Goal: Information Seeking & Learning: Check status

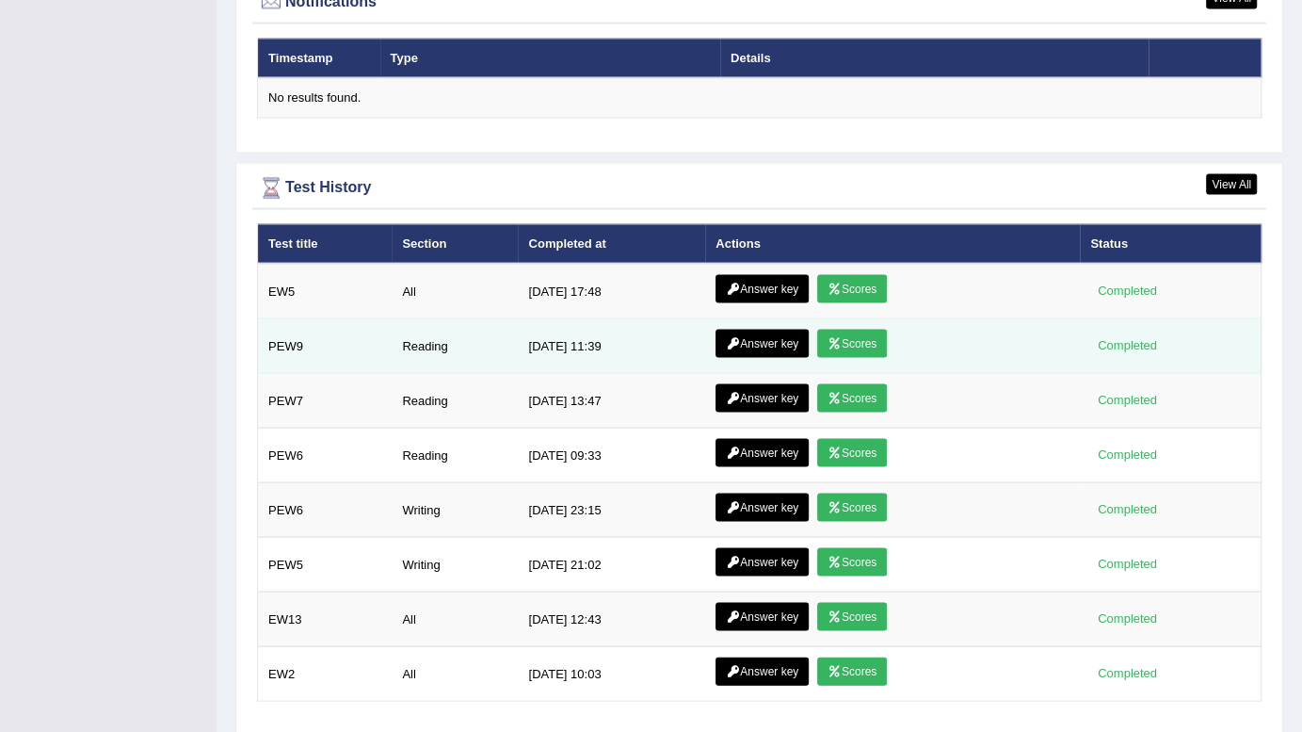
scroll to position [2373, 0]
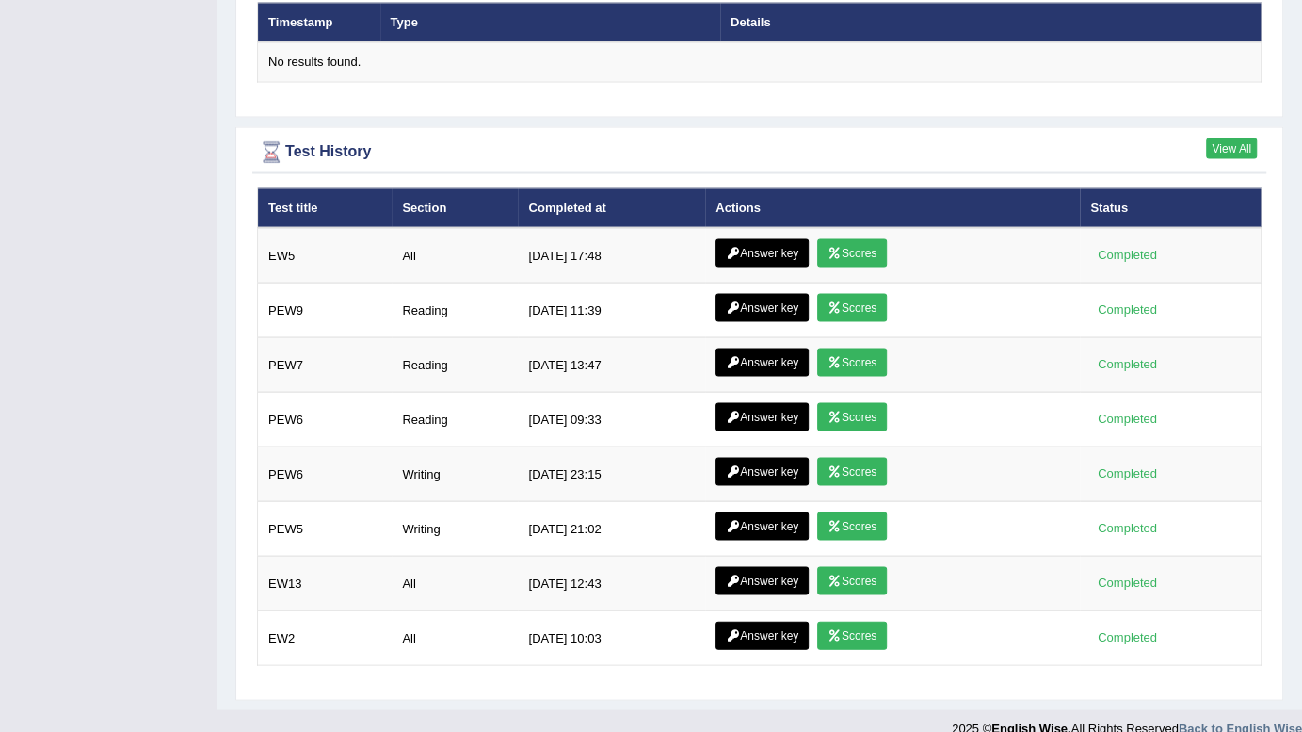
click at [1233, 137] on link "View All" at bounding box center [1231, 147] width 51 height 21
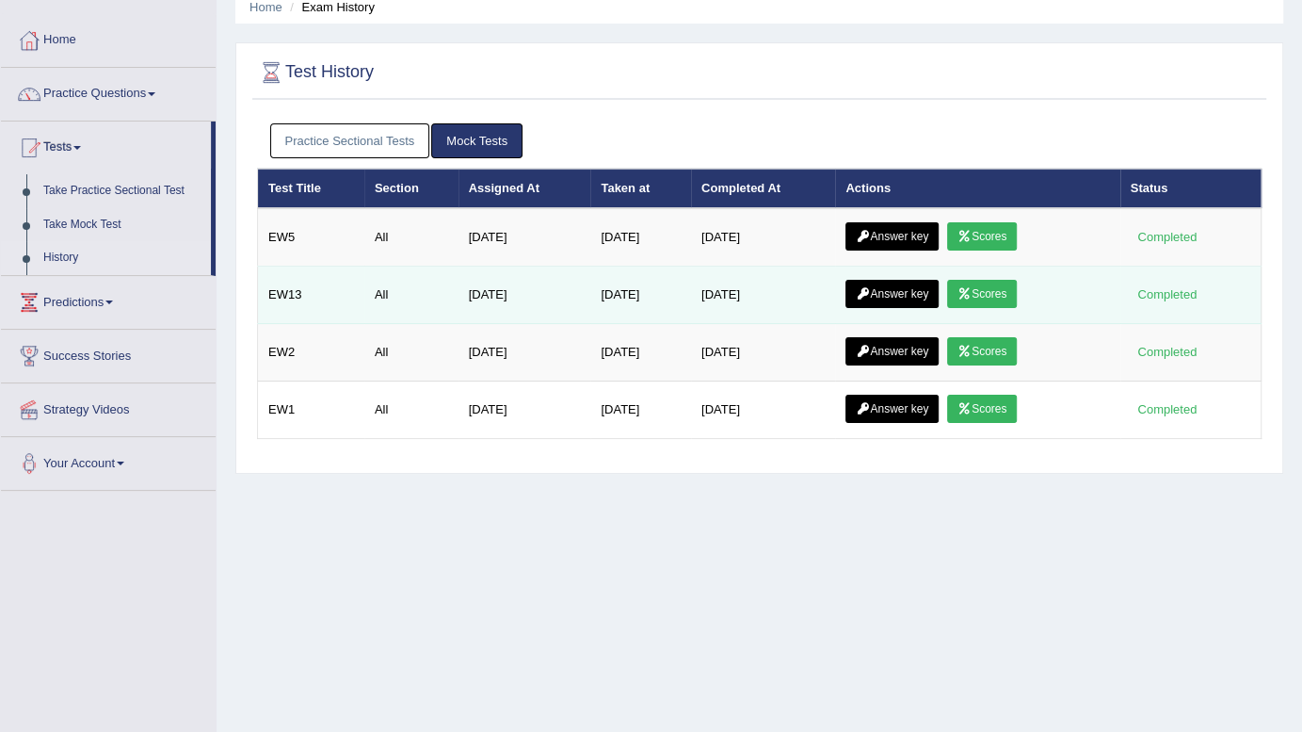
scroll to position [80, 0]
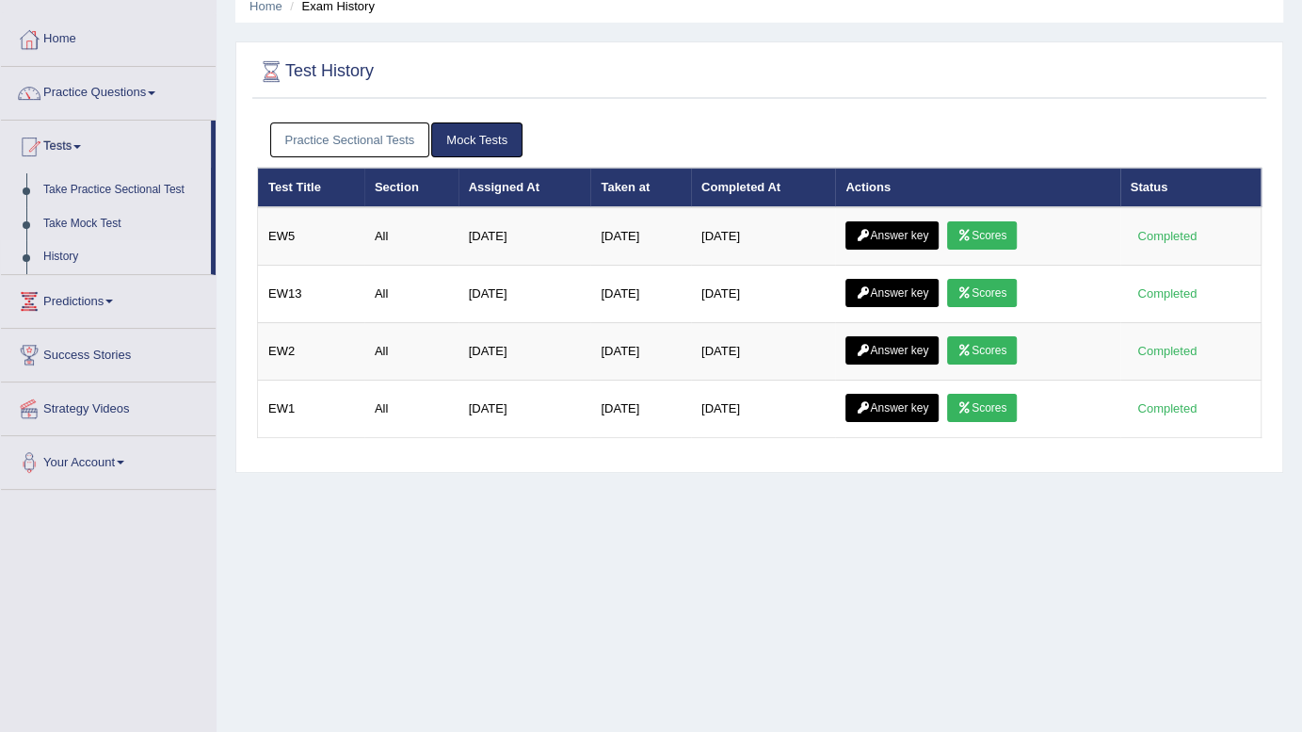
click at [378, 137] on link "Practice Sectional Tests" at bounding box center [350, 139] width 160 height 35
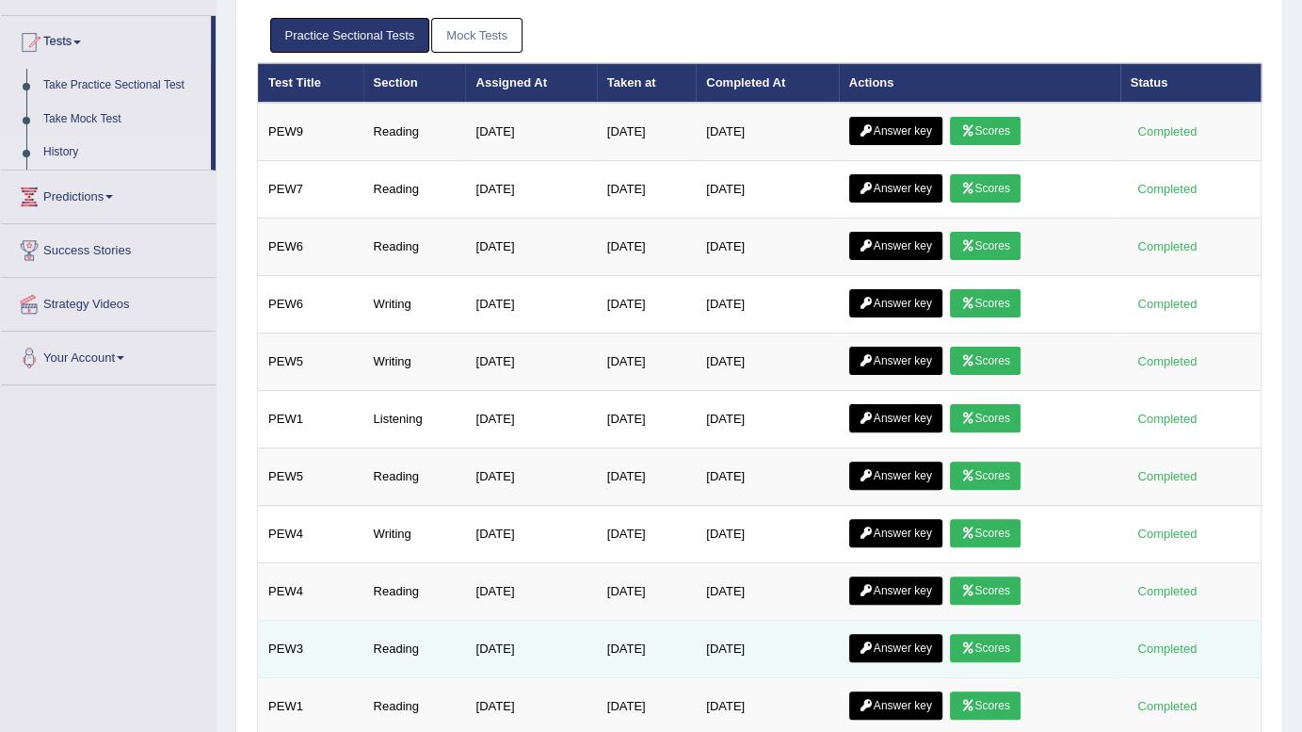
scroll to position [0, 0]
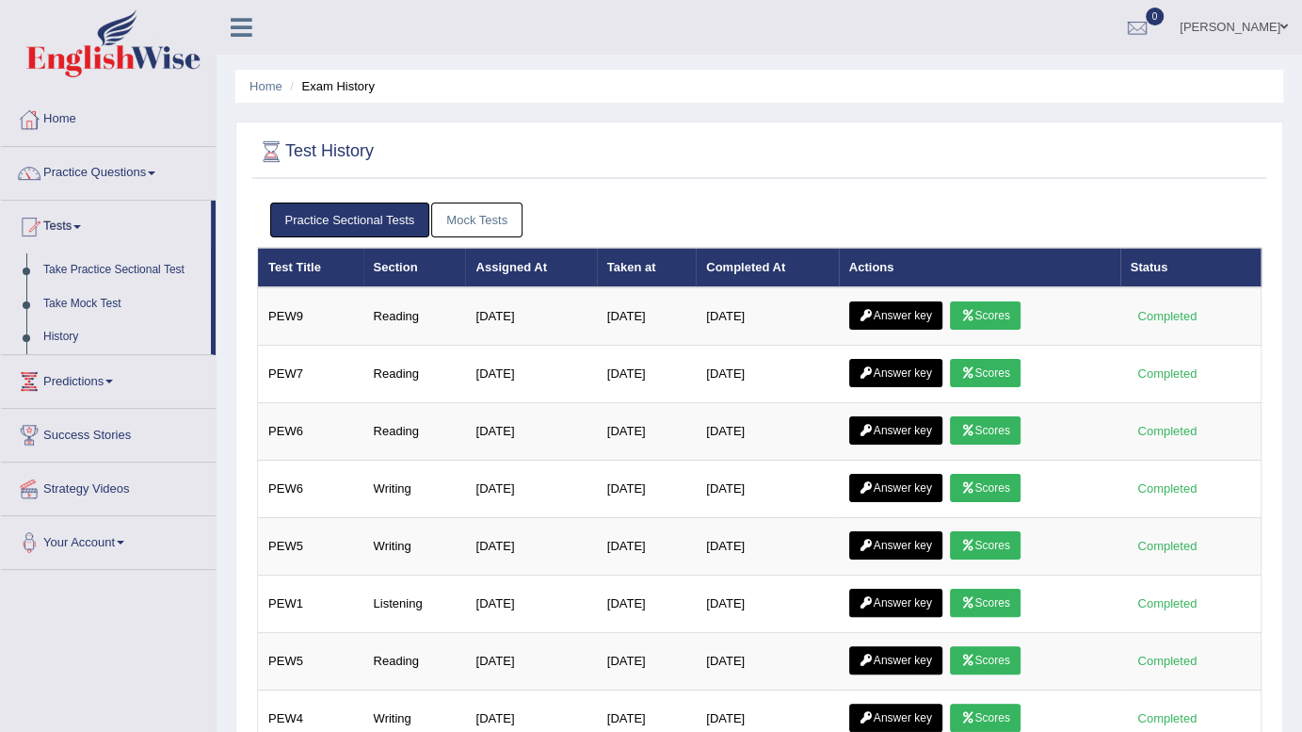
click at [460, 217] on link "Mock Tests" at bounding box center [476, 219] width 91 height 35
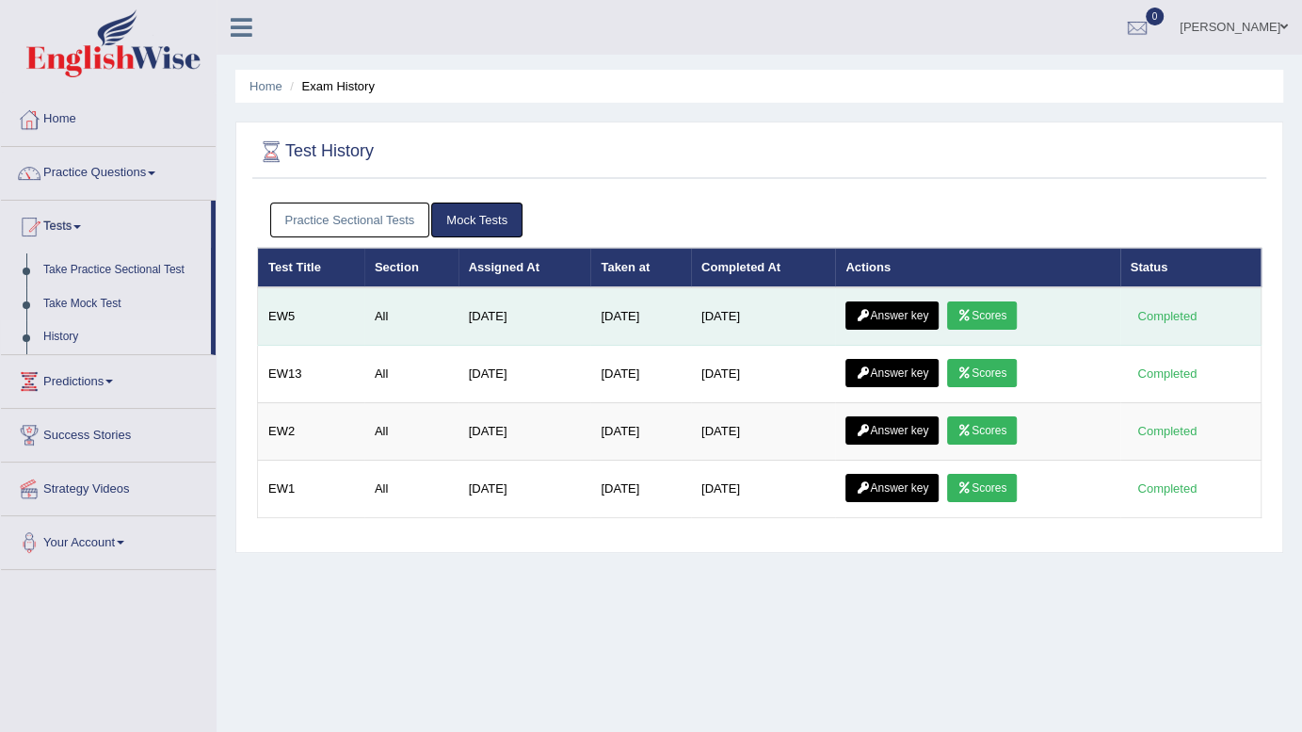
click at [981, 320] on link "Scores" at bounding box center [982, 315] width 70 height 28
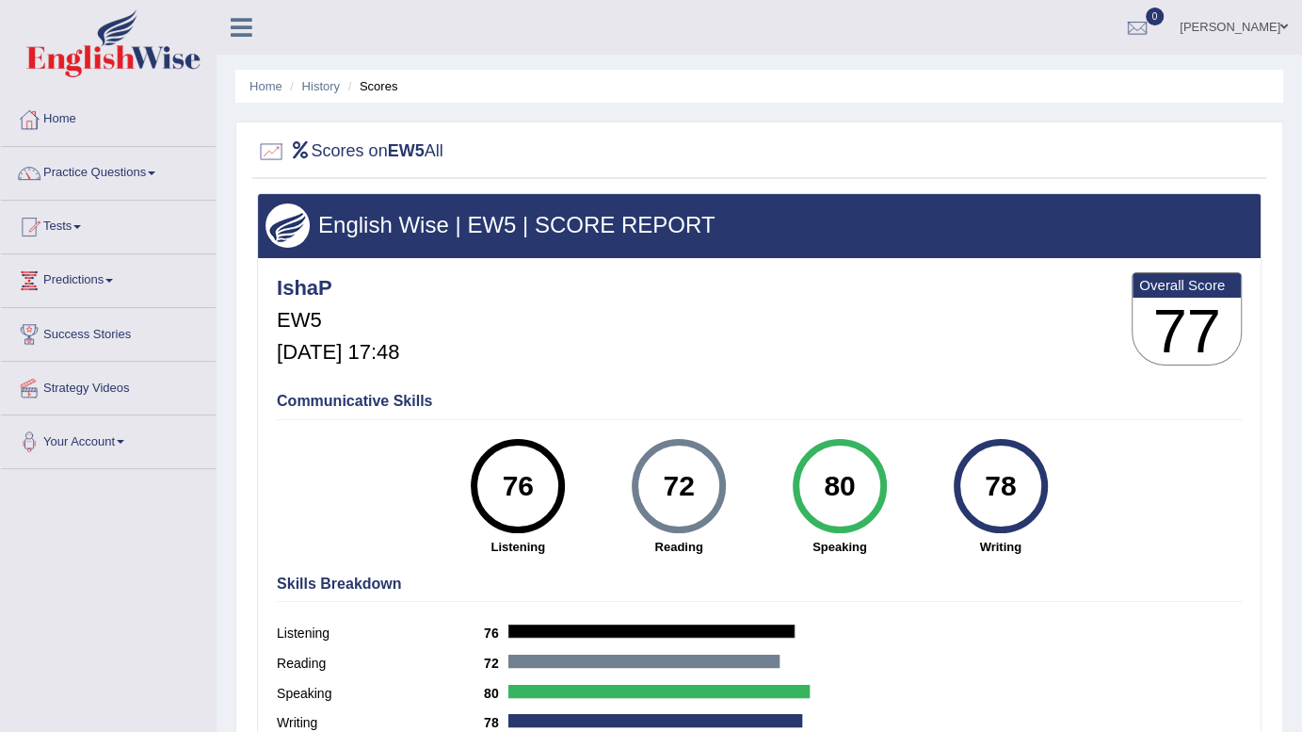
click at [79, 121] on link "Home" at bounding box center [108, 116] width 215 height 47
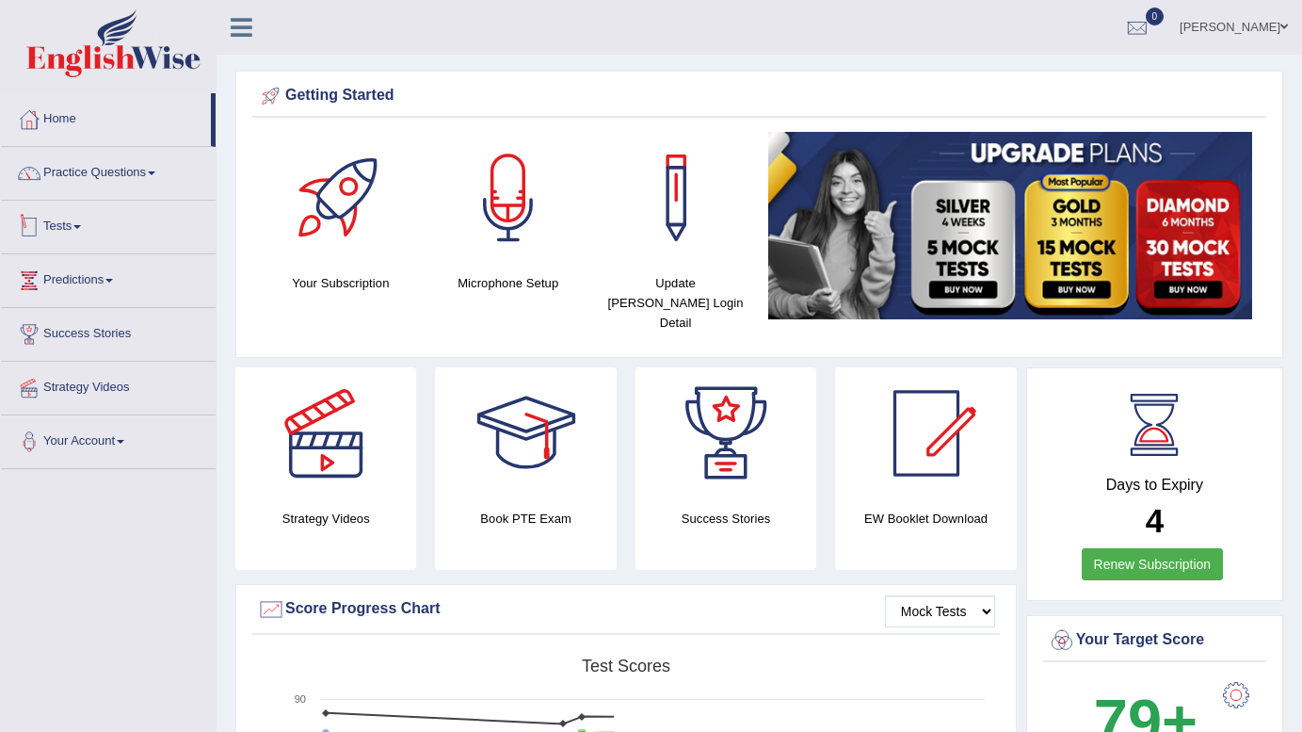
click at [97, 221] on link "Tests" at bounding box center [108, 224] width 215 height 47
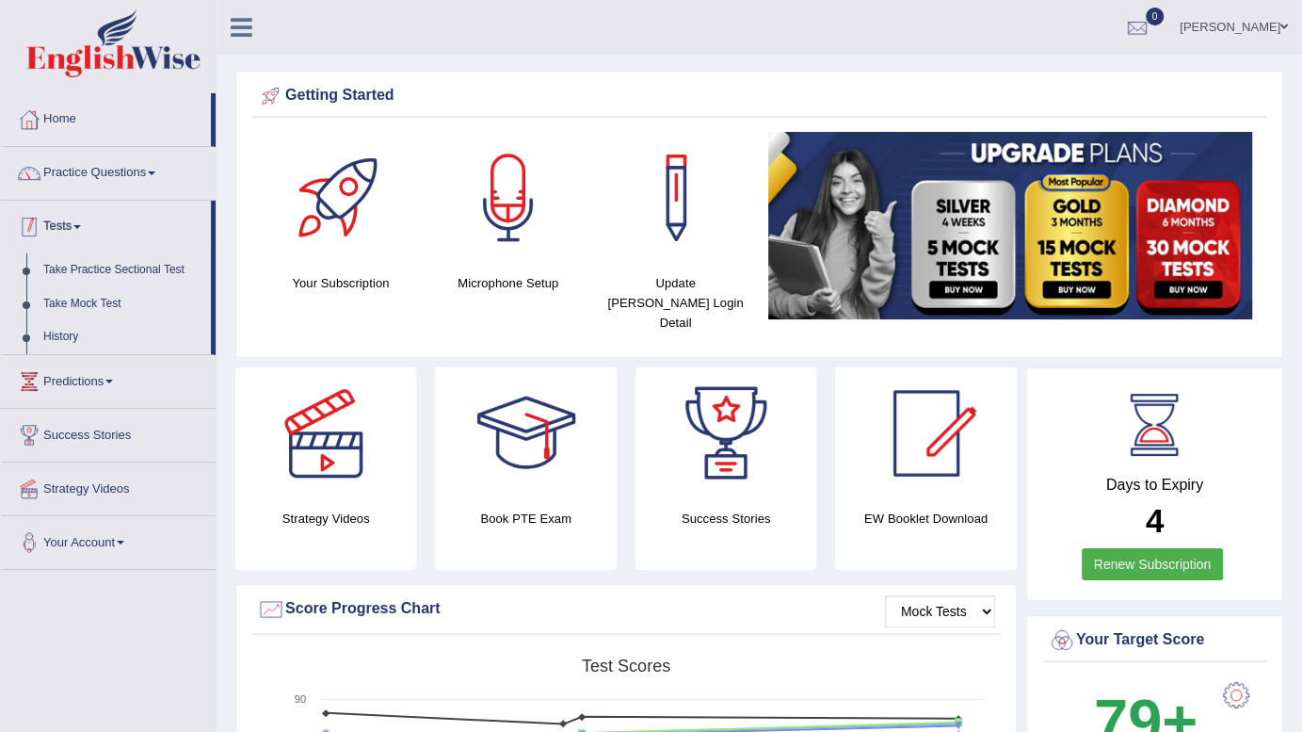
click at [41, 225] on div at bounding box center [29, 227] width 28 height 28
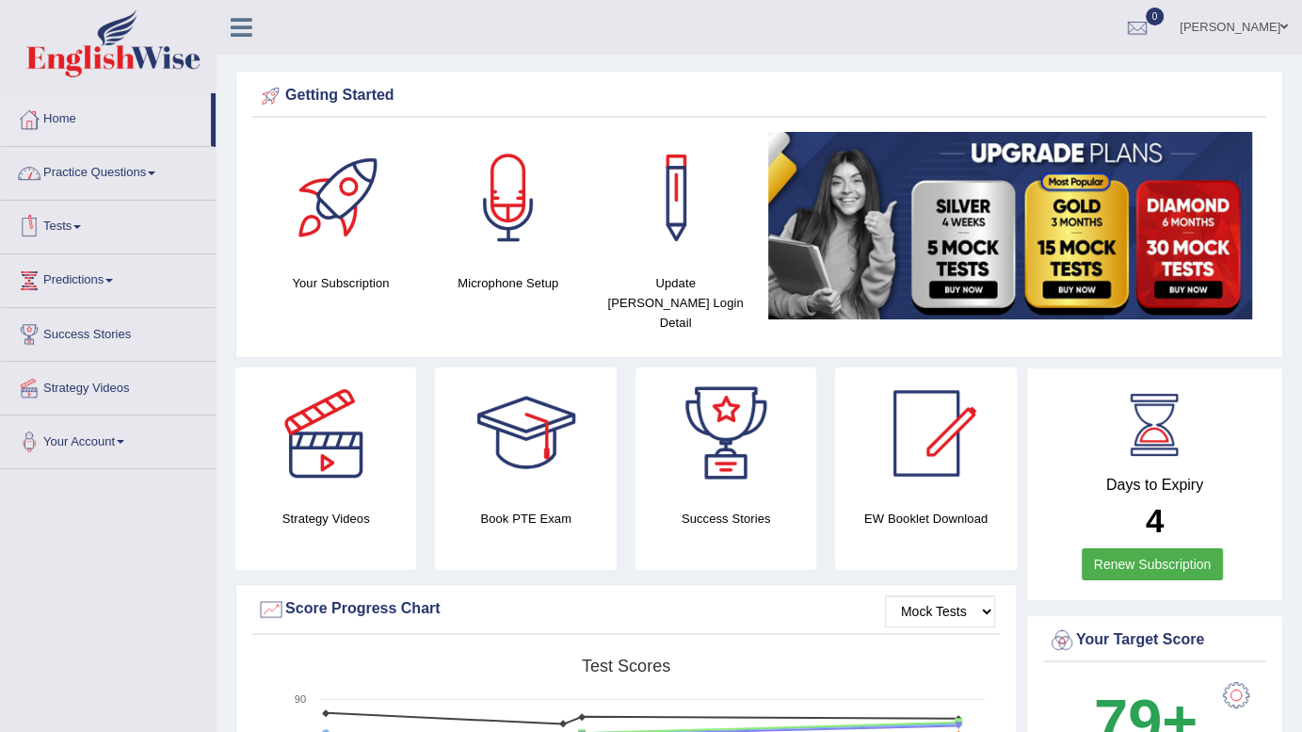
click at [80, 166] on link "Practice Questions" at bounding box center [108, 170] width 215 height 47
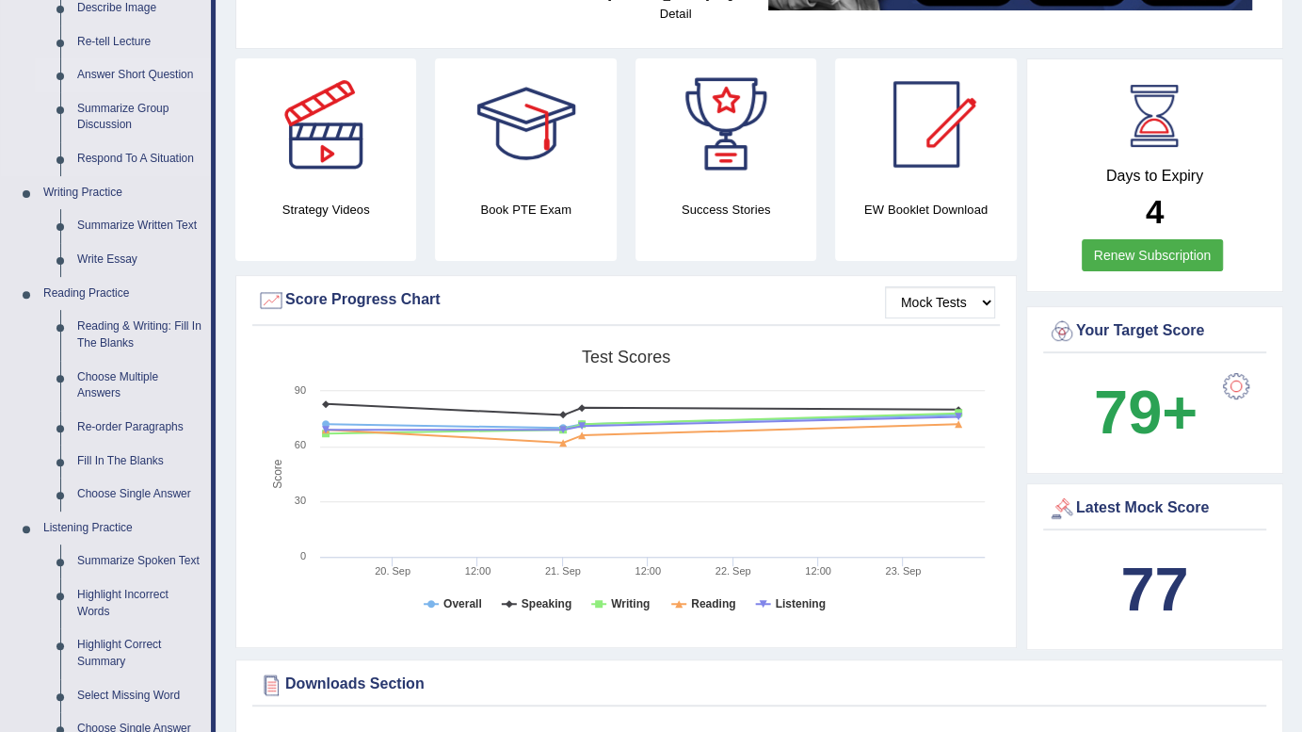
scroll to position [310, 0]
click at [112, 451] on link "Fill In The Blanks" at bounding box center [140, 460] width 142 height 34
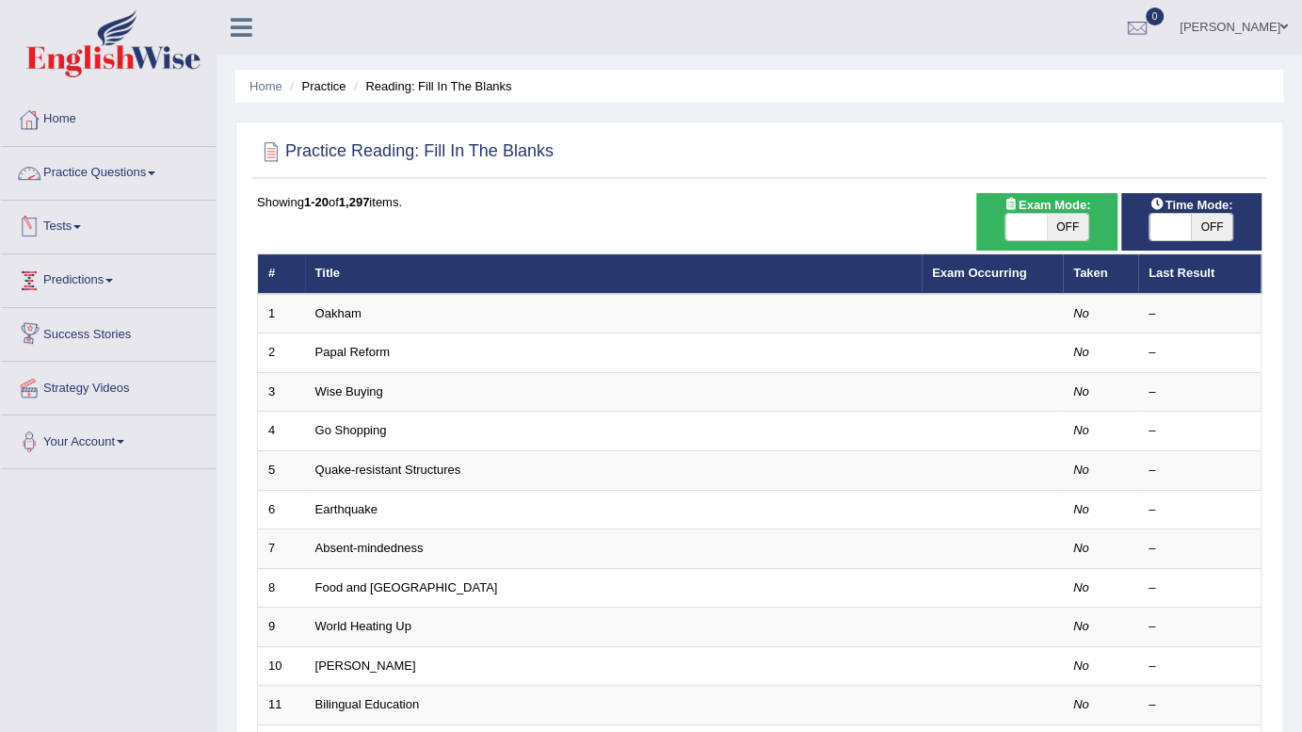
click at [102, 171] on link "Practice Questions" at bounding box center [108, 170] width 215 height 47
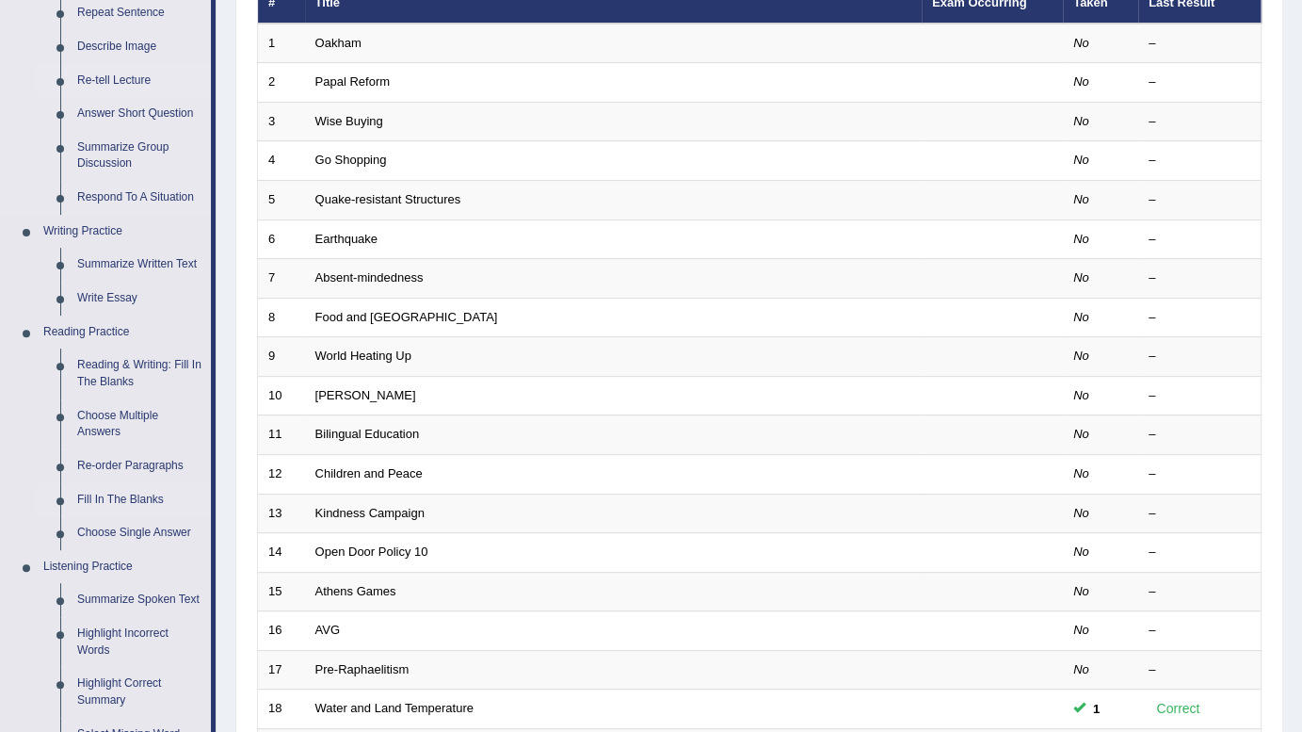
scroll to position [251, 0]
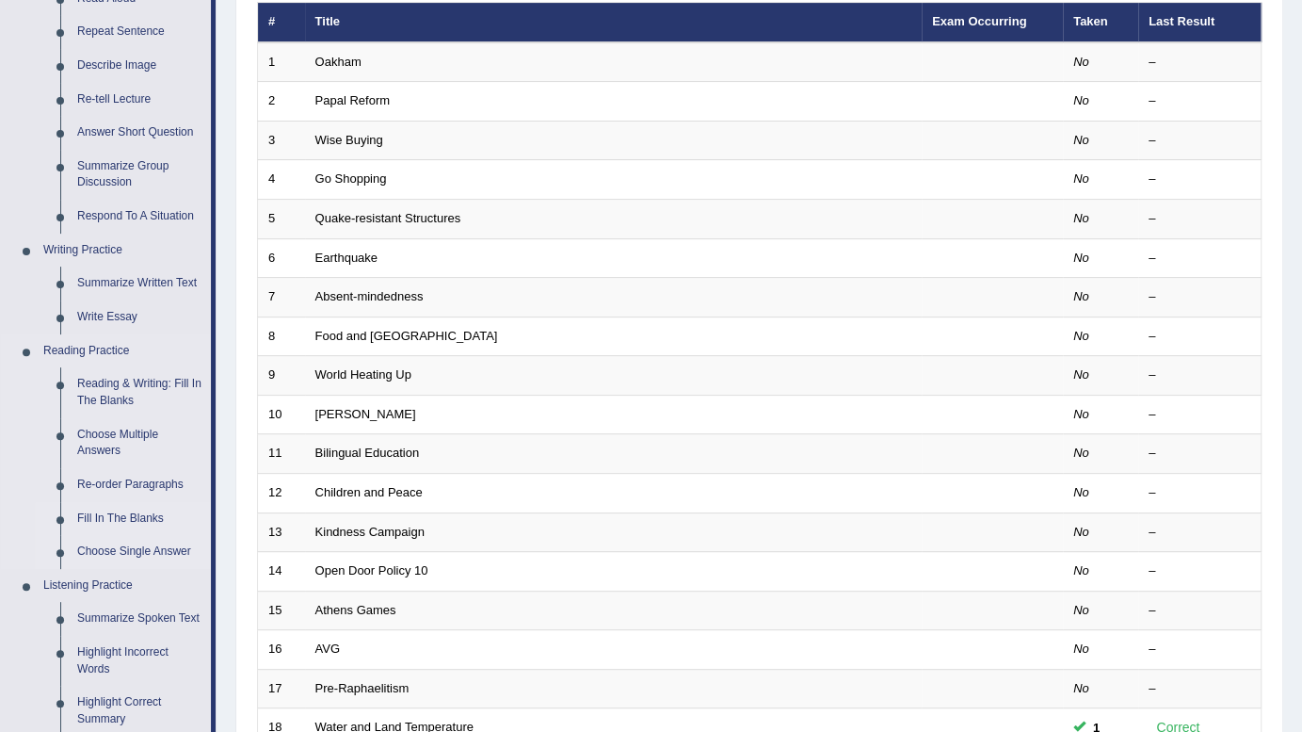
click at [121, 554] on link "Choose Single Answer" at bounding box center [140, 552] width 142 height 34
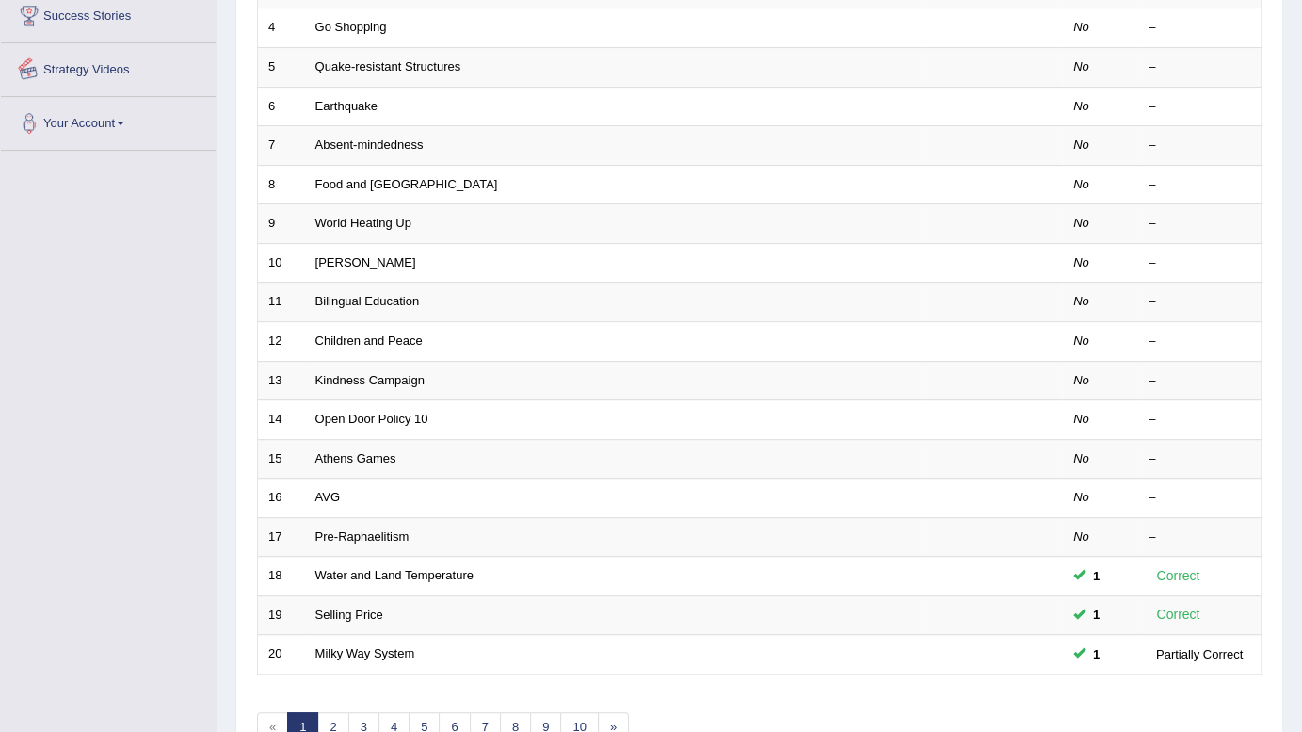
scroll to position [488, 0]
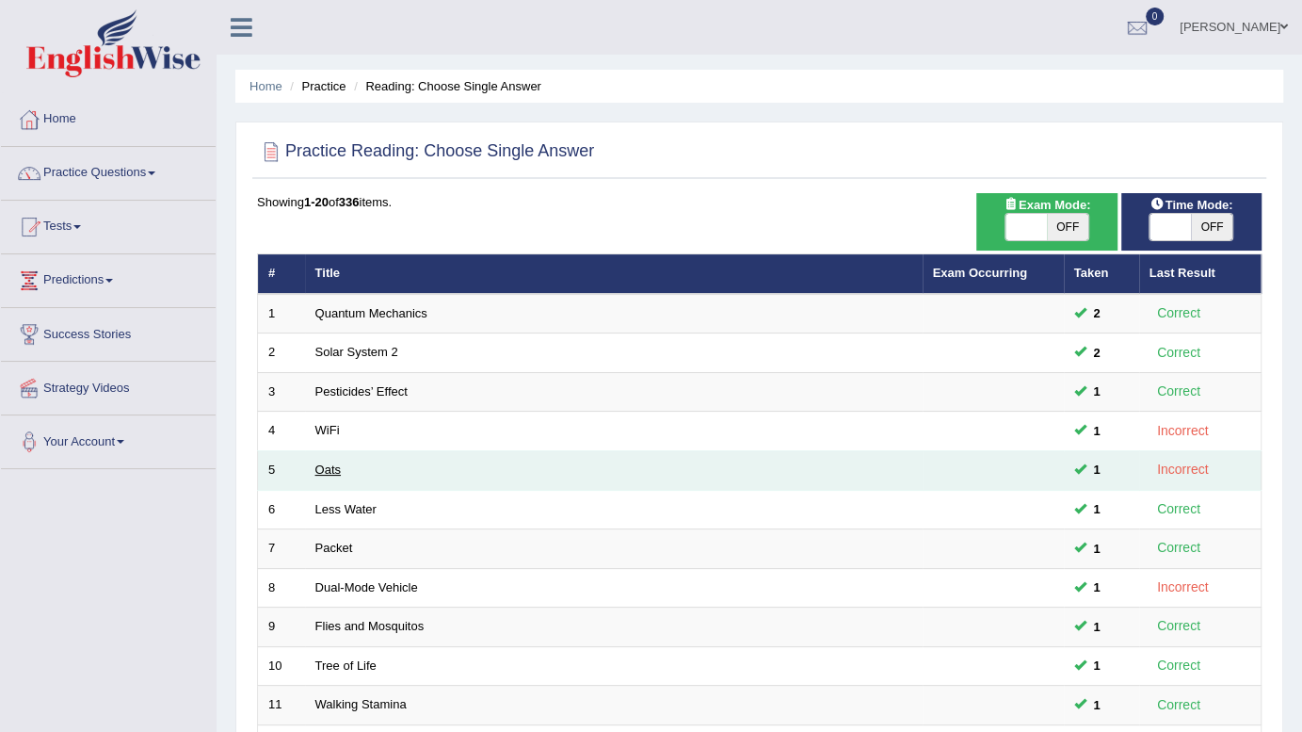
click at [328, 464] on link "Oats" at bounding box center [327, 469] width 25 height 14
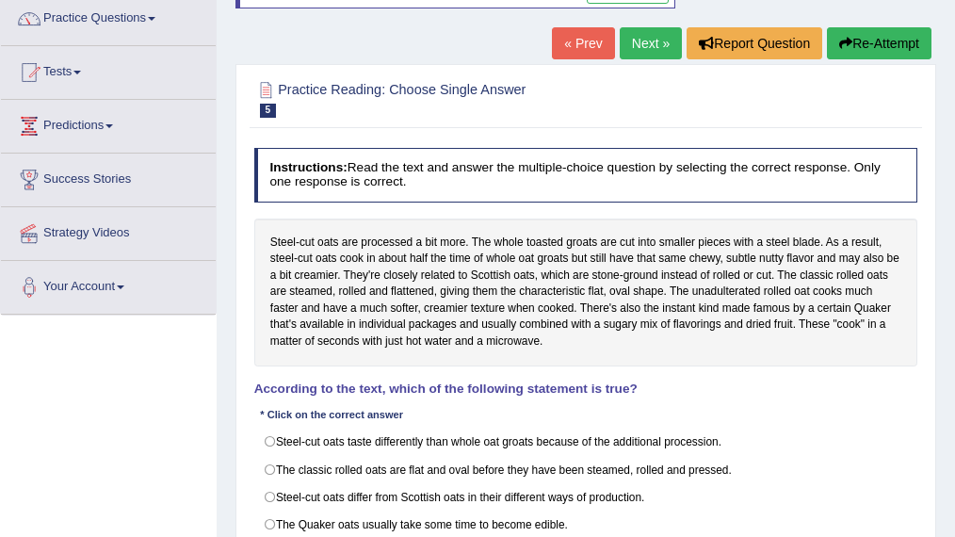
scroll to position [125, 0]
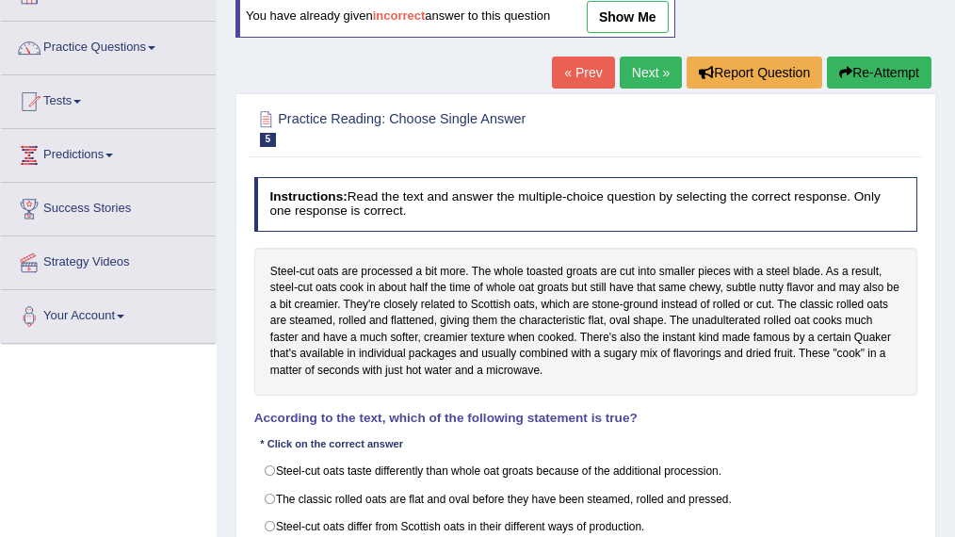
click at [636, 17] on link "show me" at bounding box center [628, 17] width 82 height 32
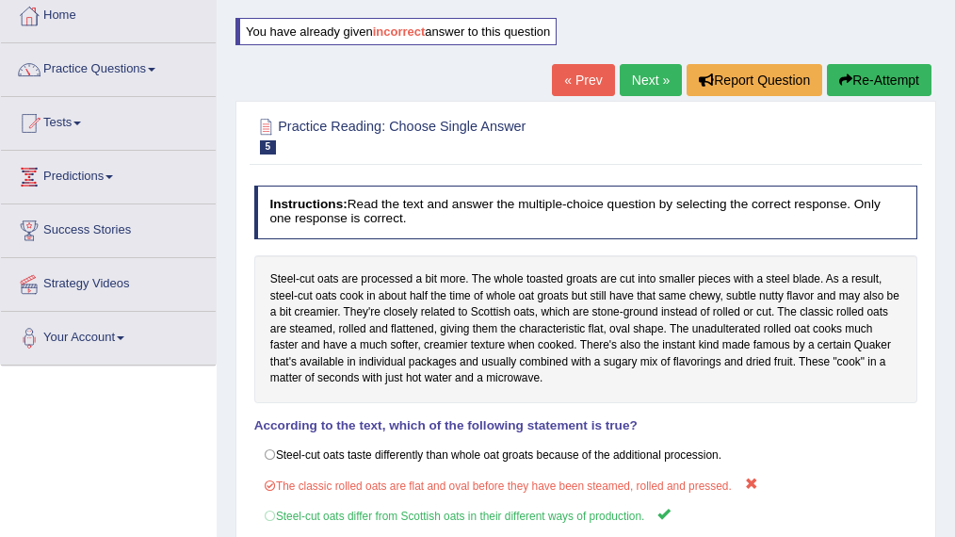
scroll to position [0, 0]
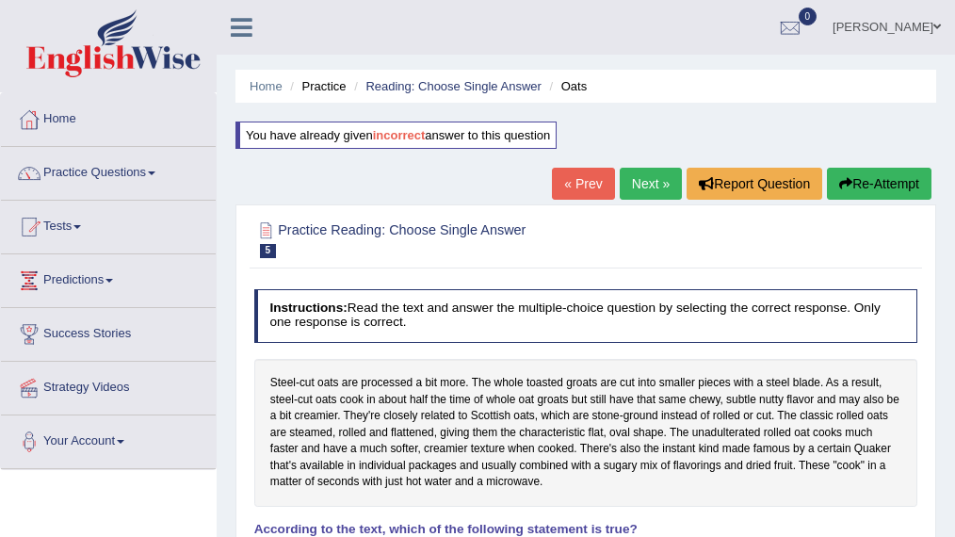
click at [630, 189] on link "Next »" at bounding box center [651, 184] width 62 height 32
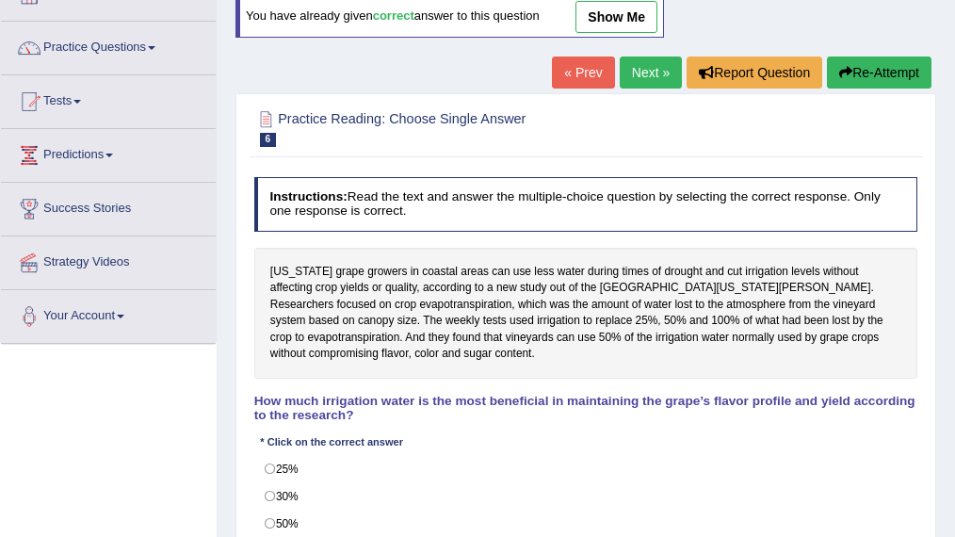
scroll to position [62, 0]
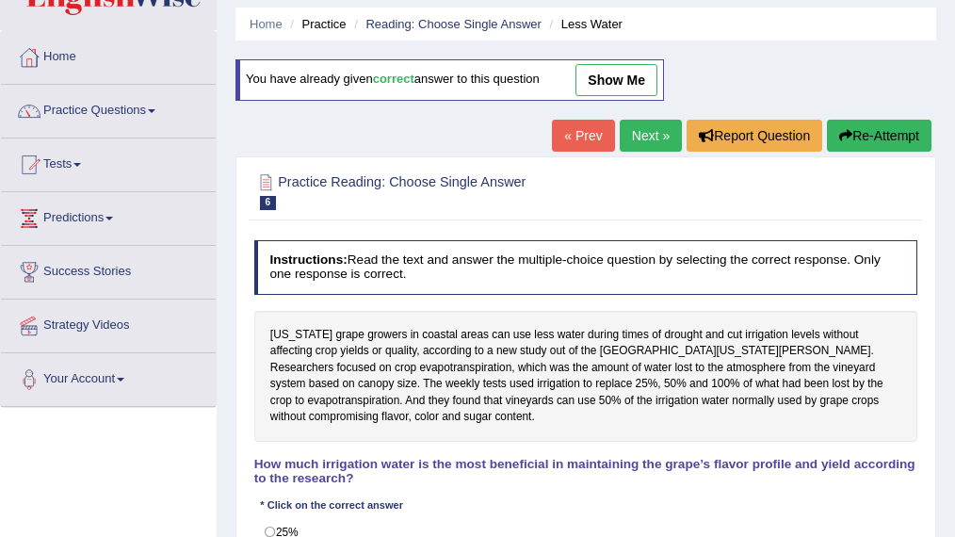
click at [606, 76] on link "show me" at bounding box center [616, 80] width 82 height 32
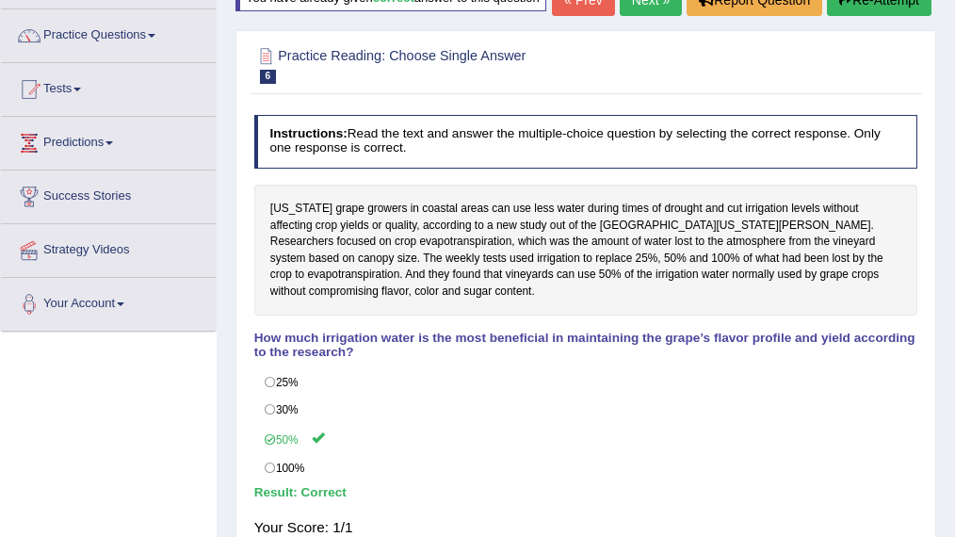
scroll to position [75, 0]
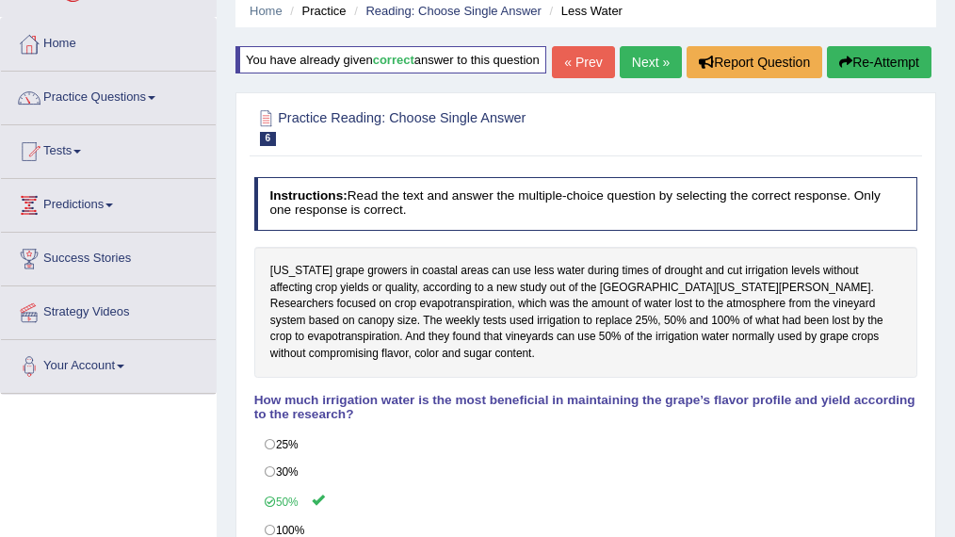
click at [635, 78] on link "Next »" at bounding box center [651, 62] width 62 height 32
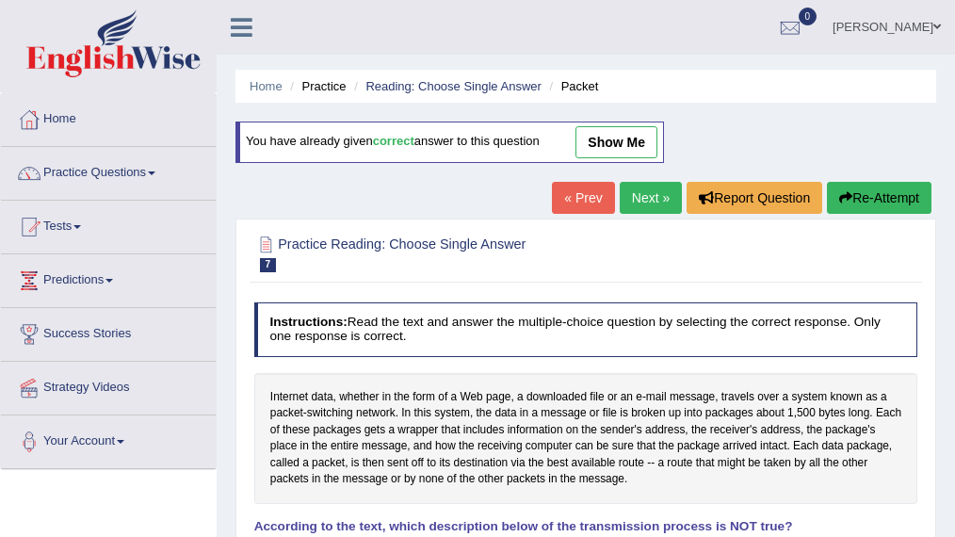
click at [630, 204] on link "Next »" at bounding box center [651, 198] width 62 height 32
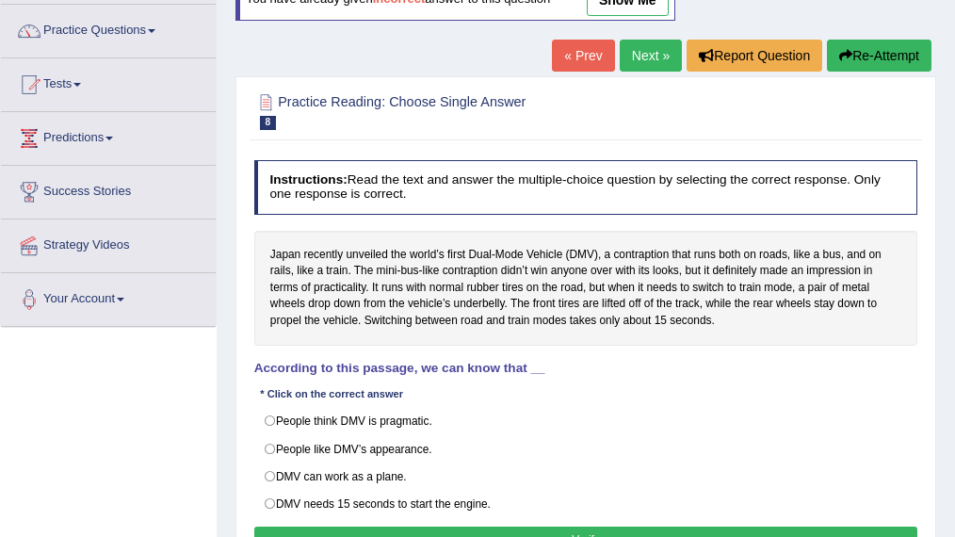
scroll to position [188, 0]
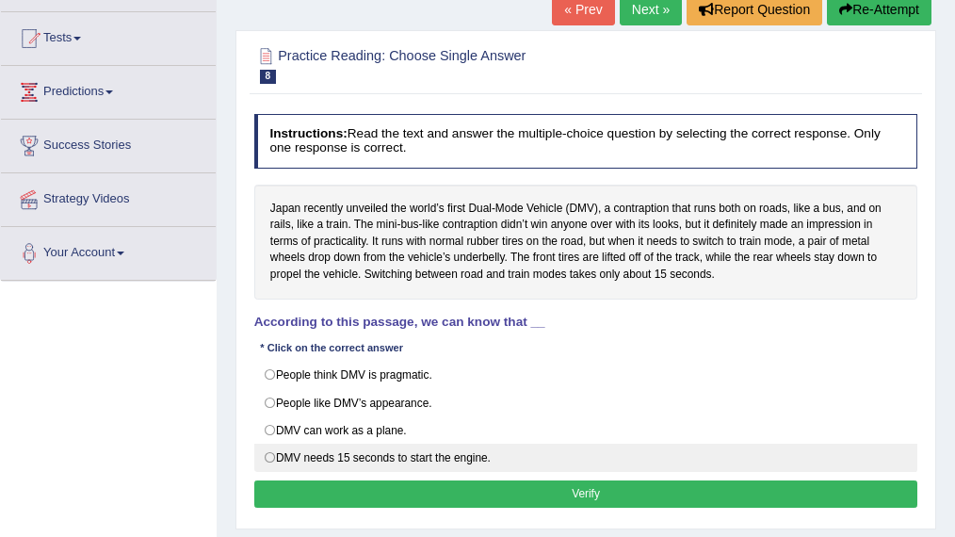
click at [466, 455] on label "DMV needs 15 seconds to start the engine." at bounding box center [586, 457] width 664 height 28
radio input "true"
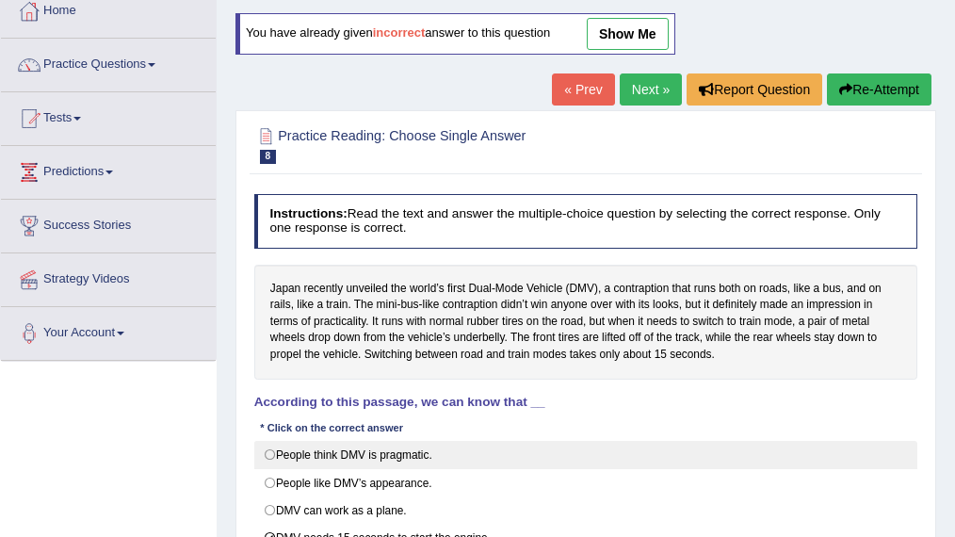
scroll to position [0, 0]
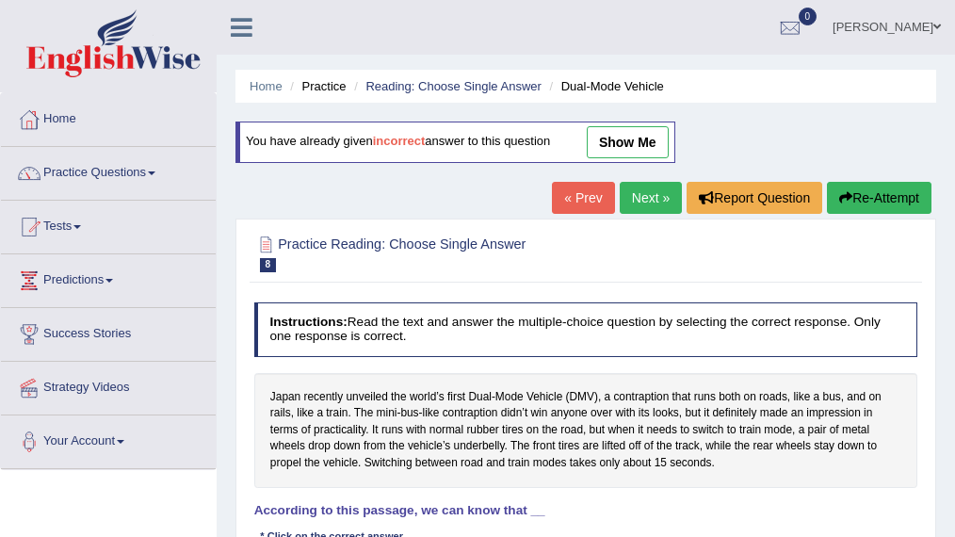
click at [639, 140] on link "show me" at bounding box center [628, 142] width 82 height 32
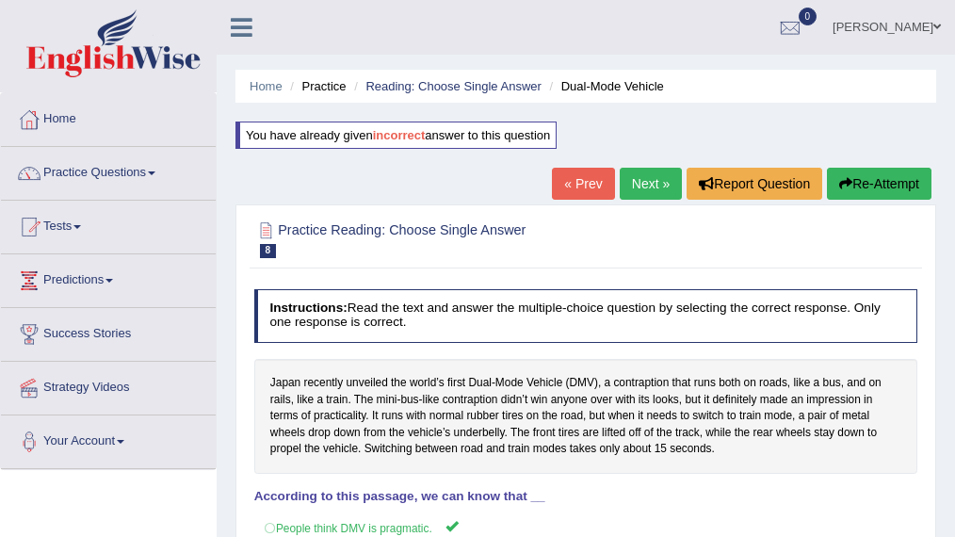
click at [636, 179] on link "Next »" at bounding box center [651, 184] width 62 height 32
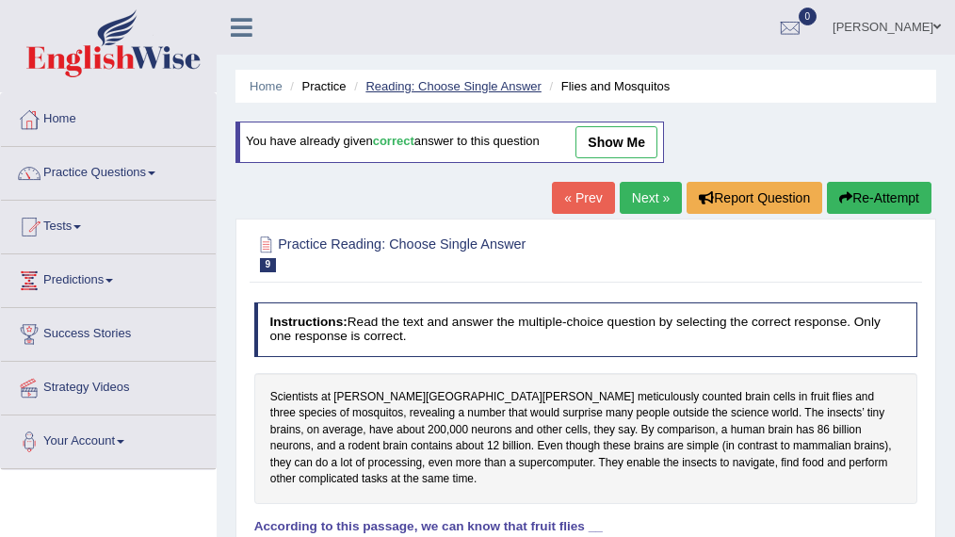
click at [479, 83] on link "Reading: Choose Single Answer" at bounding box center [452, 86] width 175 height 14
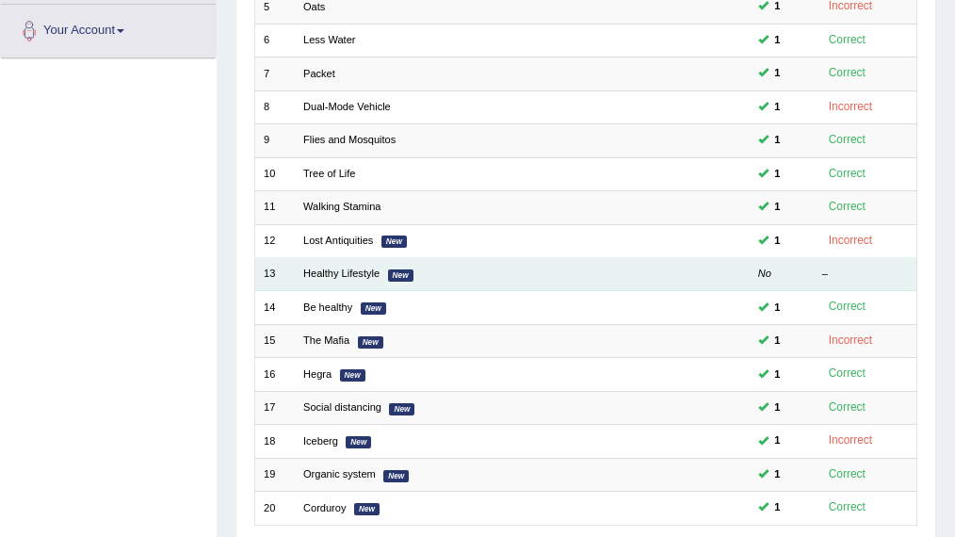
scroll to position [439, 0]
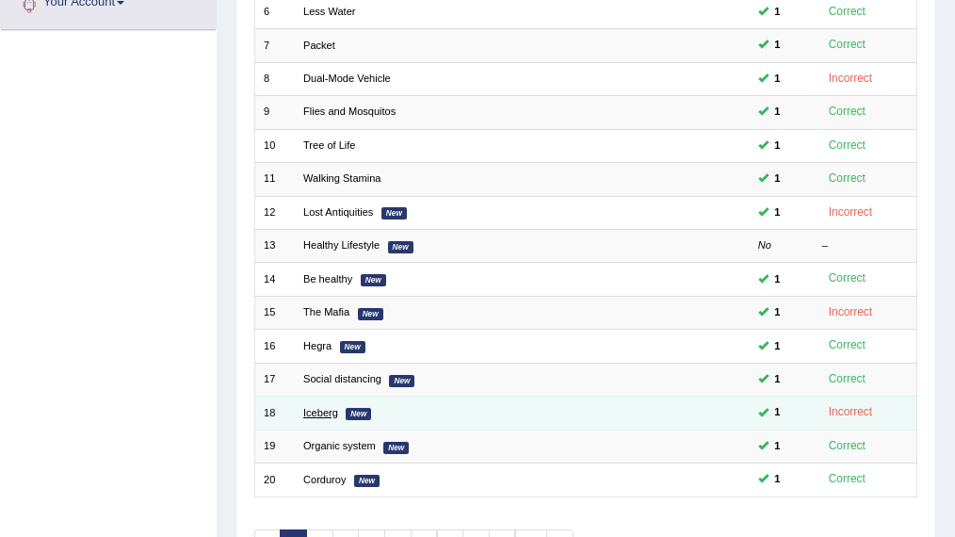
click at [314, 407] on link "Iceberg" at bounding box center [320, 412] width 35 height 11
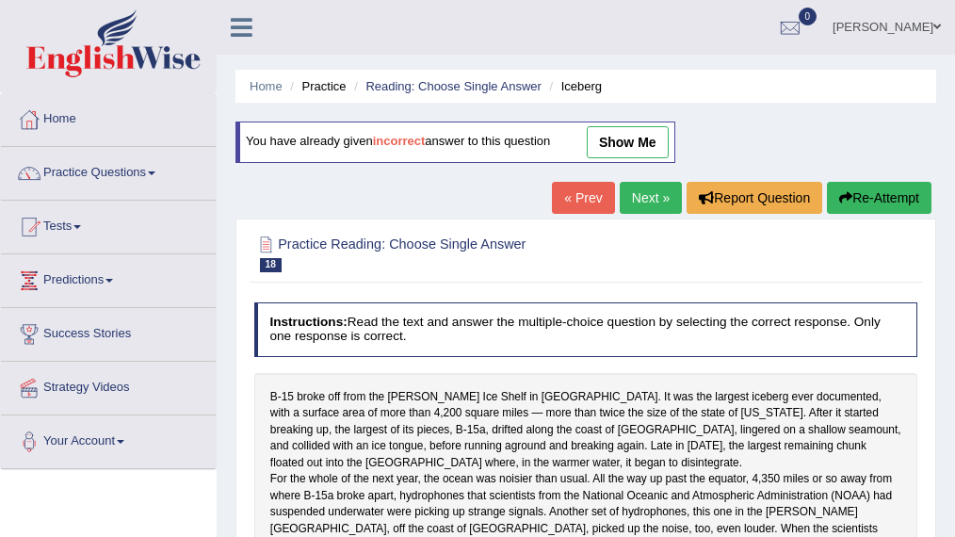
click at [633, 138] on link "show me" at bounding box center [628, 142] width 82 height 32
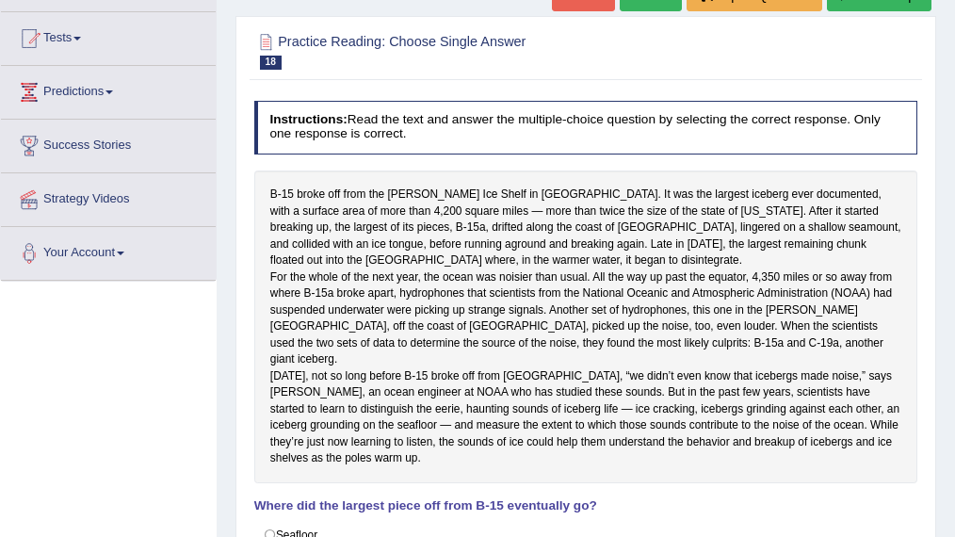
scroll to position [125, 0]
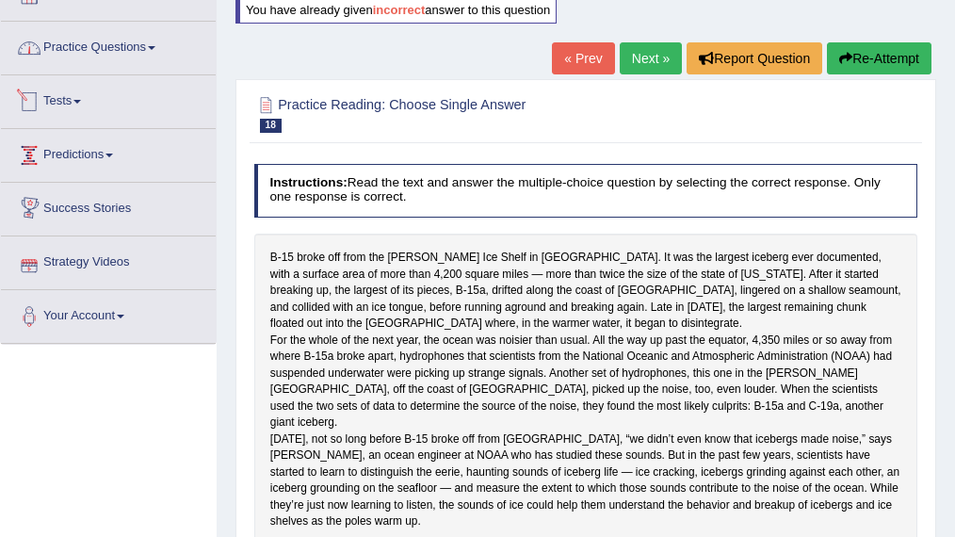
click at [110, 50] on link "Practice Questions" at bounding box center [108, 45] width 215 height 47
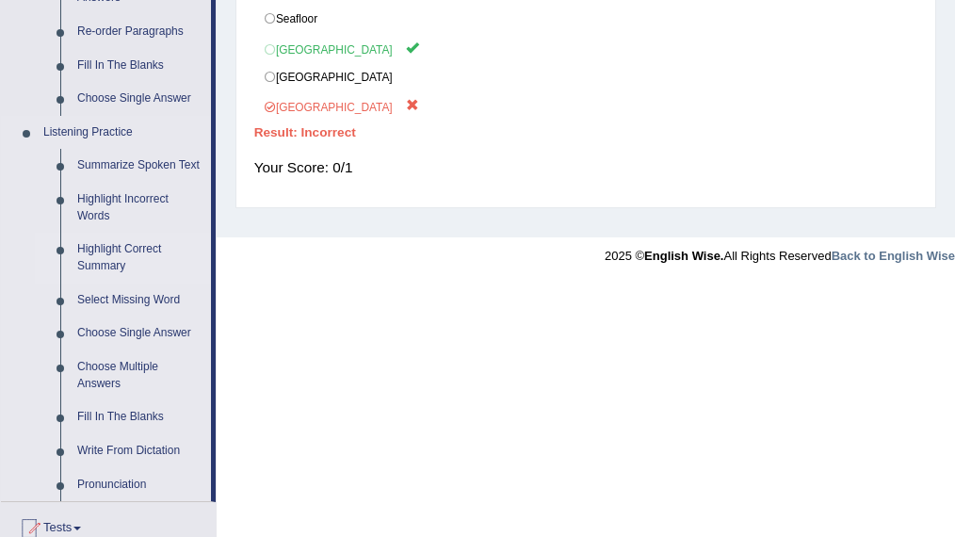
scroll to position [690, 0]
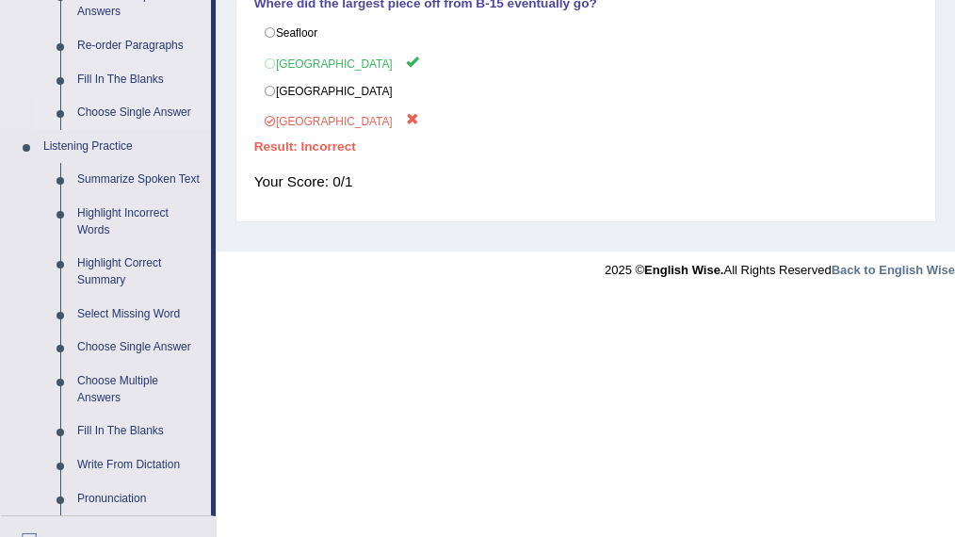
click at [137, 112] on link "Choose Single Answer" at bounding box center [140, 113] width 142 height 34
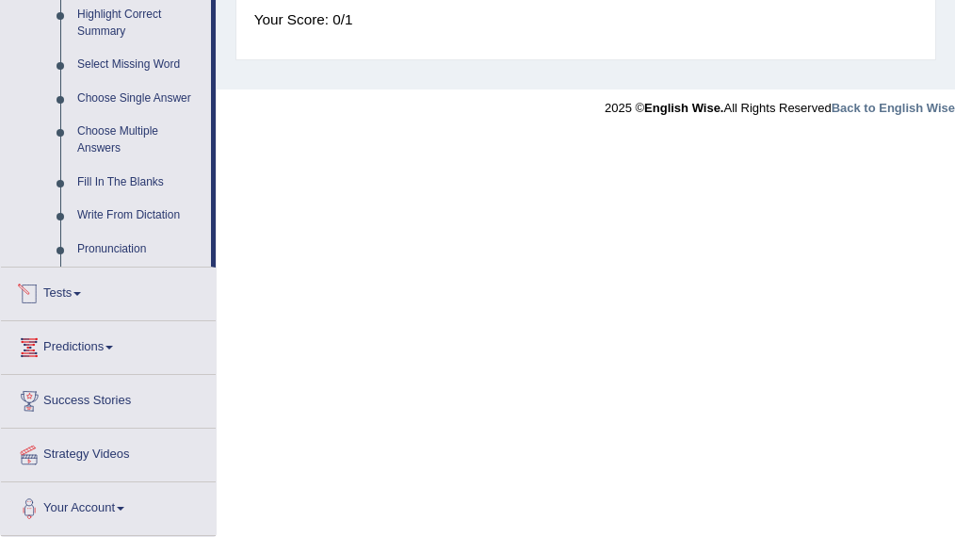
scroll to position [810, 0]
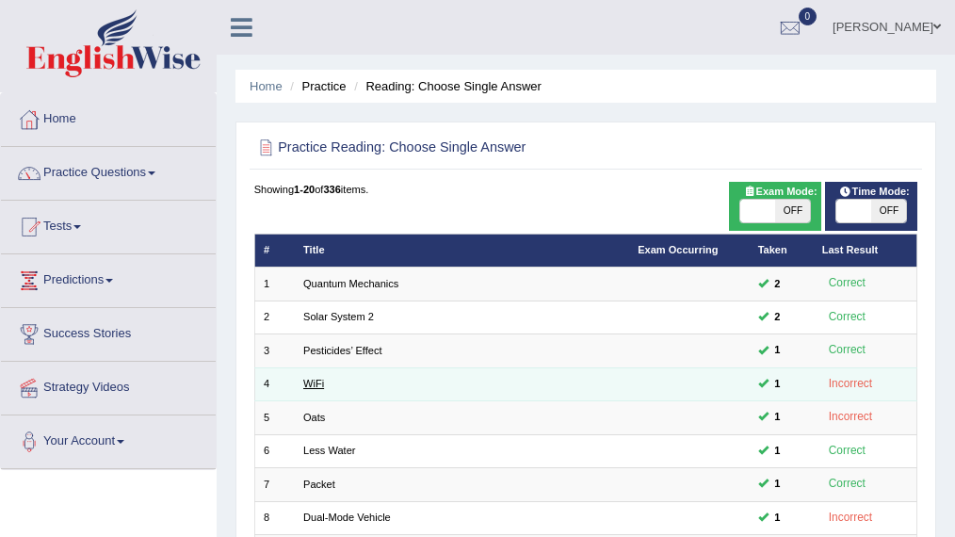
click at [314, 379] on link "WiFi" at bounding box center [313, 383] width 21 height 11
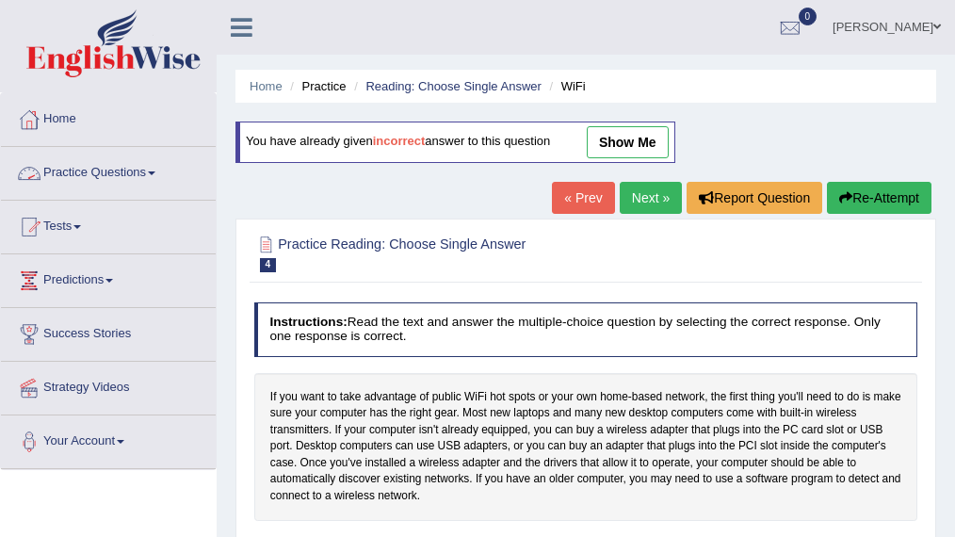
click at [124, 167] on link "Practice Questions" at bounding box center [108, 170] width 215 height 47
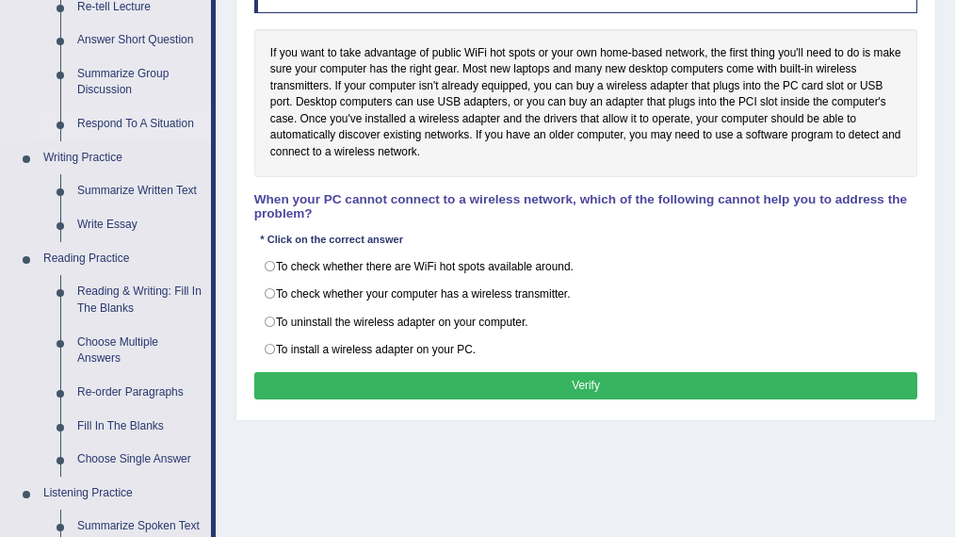
scroll to position [377, 0]
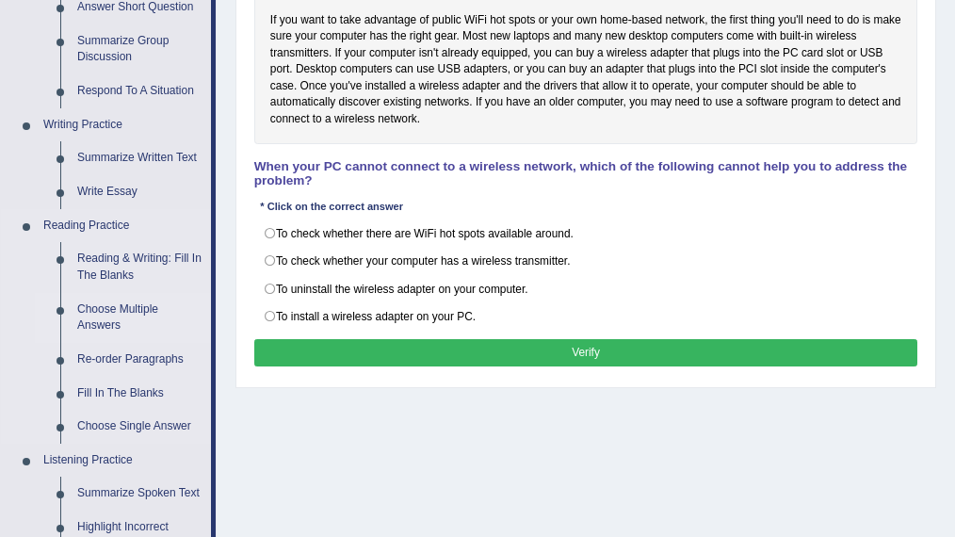
click at [109, 302] on link "Choose Multiple Answers" at bounding box center [140, 318] width 142 height 50
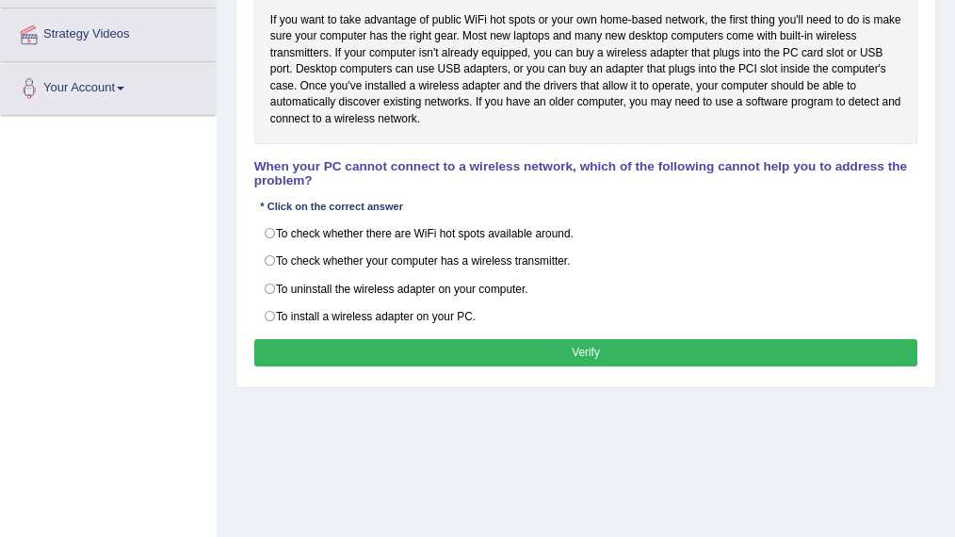
scroll to position [452, 0]
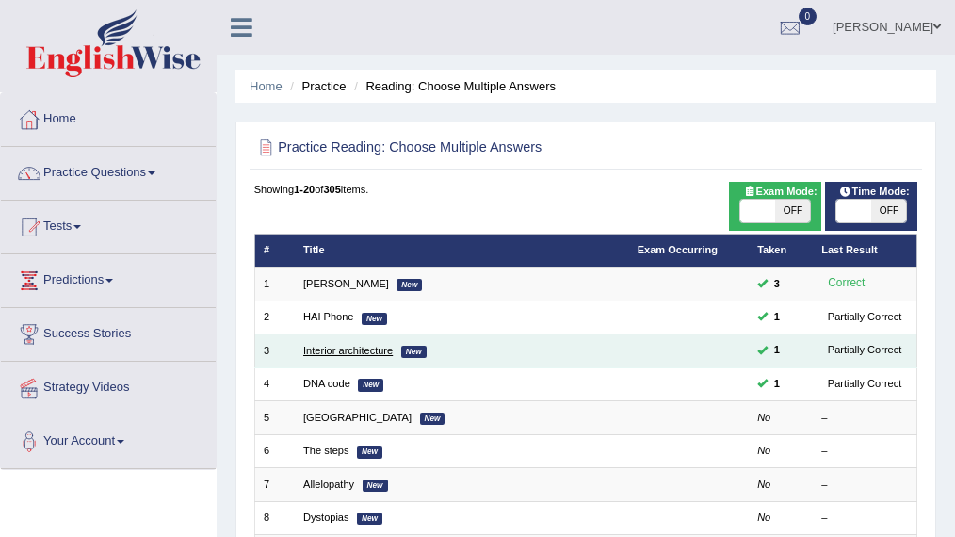
click at [348, 350] on link "Interior architecture" at bounding box center [347, 350] width 89 height 11
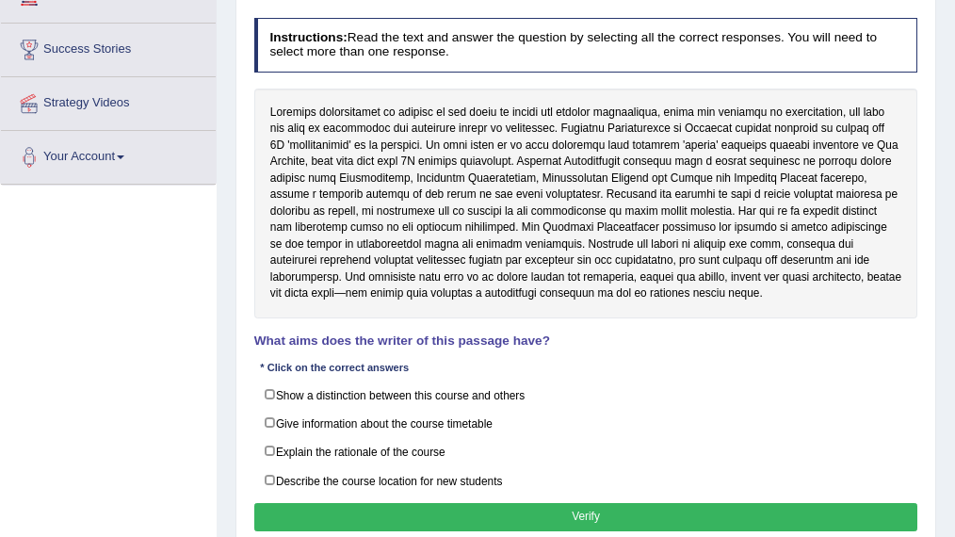
scroll to position [314, 0]
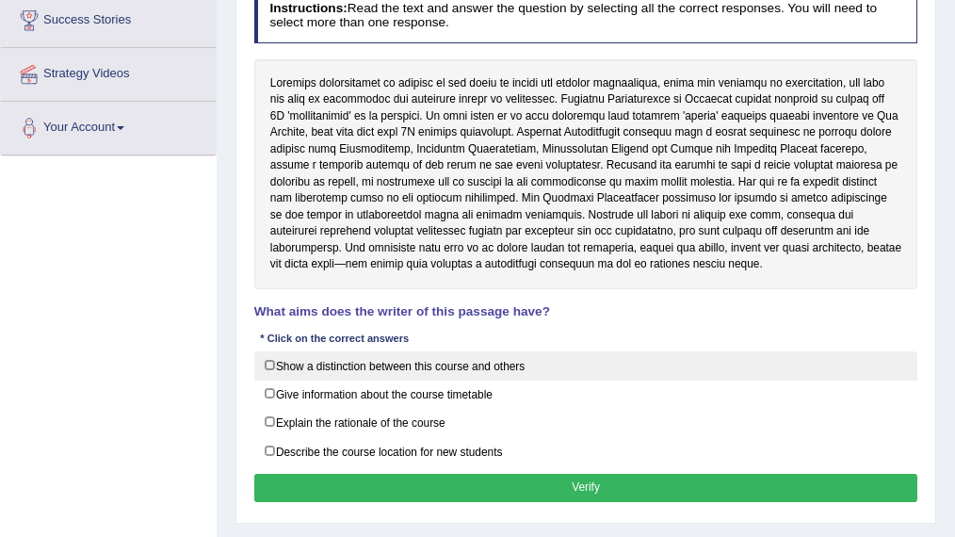
click at [414, 363] on label "Show a distinction between this course and others" at bounding box center [586, 365] width 664 height 29
checkbox input "true"
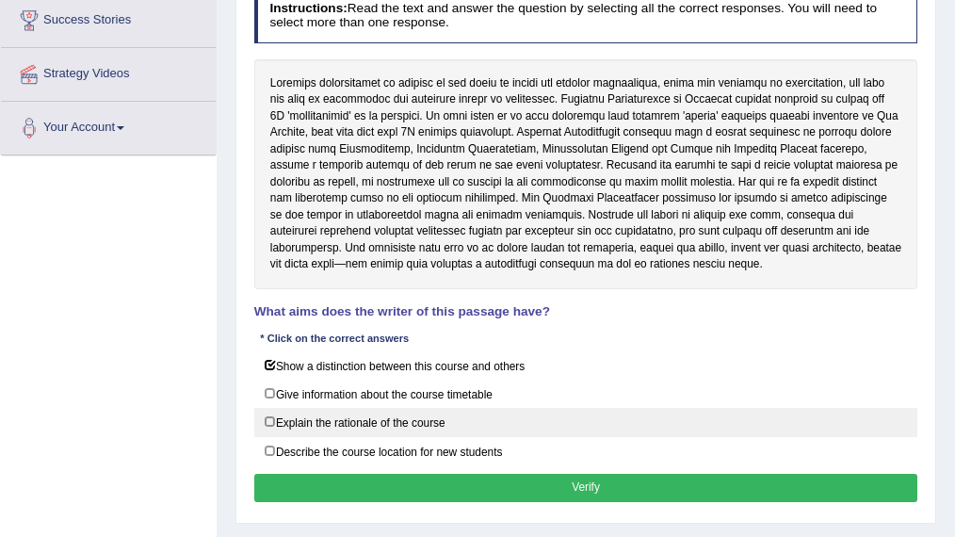
click at [421, 419] on label "Explain the rationale of the course" at bounding box center [586, 422] width 664 height 29
checkbox input "true"
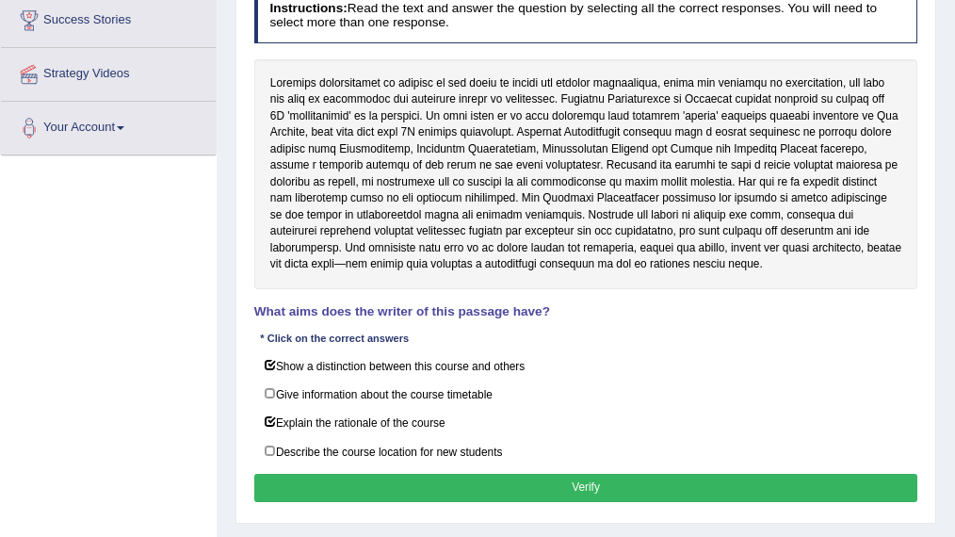
click at [655, 479] on button "Verify" at bounding box center [586, 487] width 664 height 27
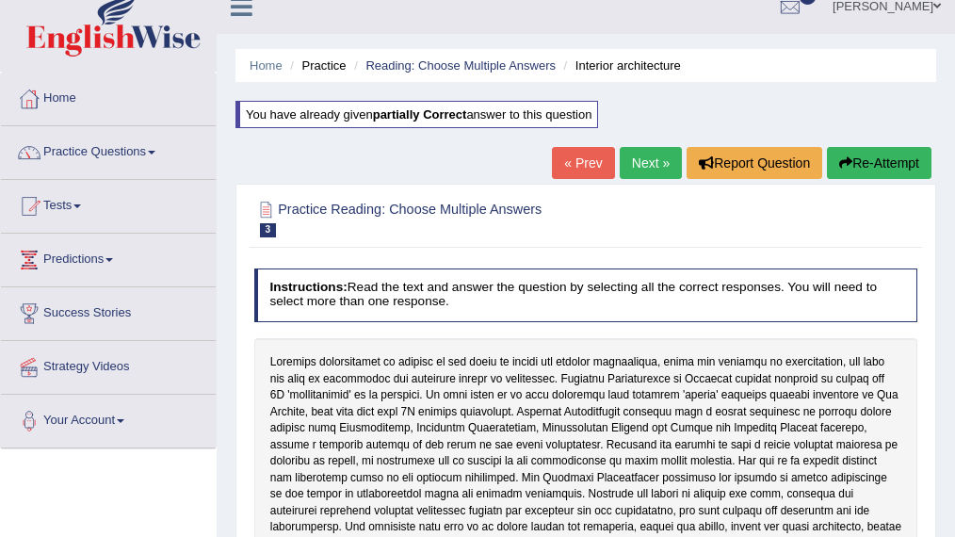
scroll to position [0, 0]
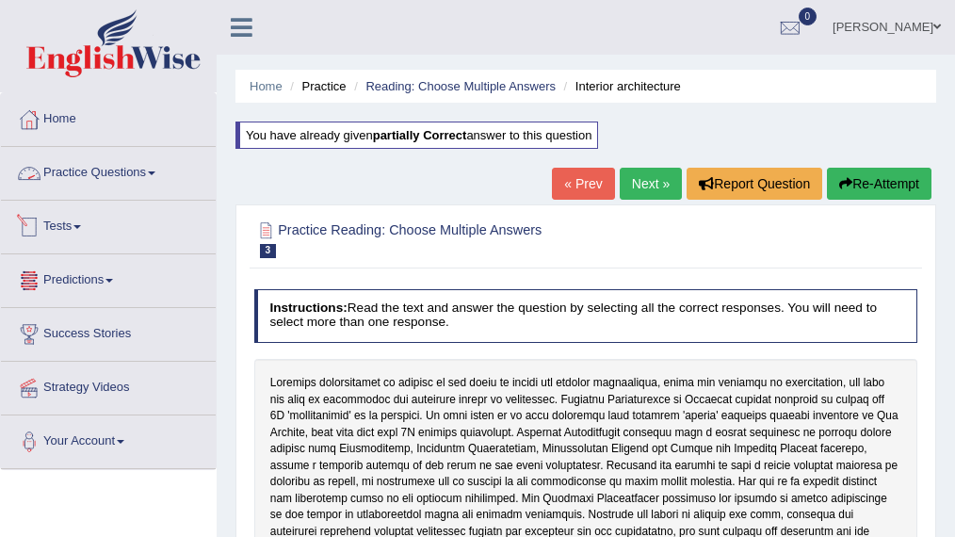
click at [102, 168] on link "Practice Questions" at bounding box center [108, 170] width 215 height 47
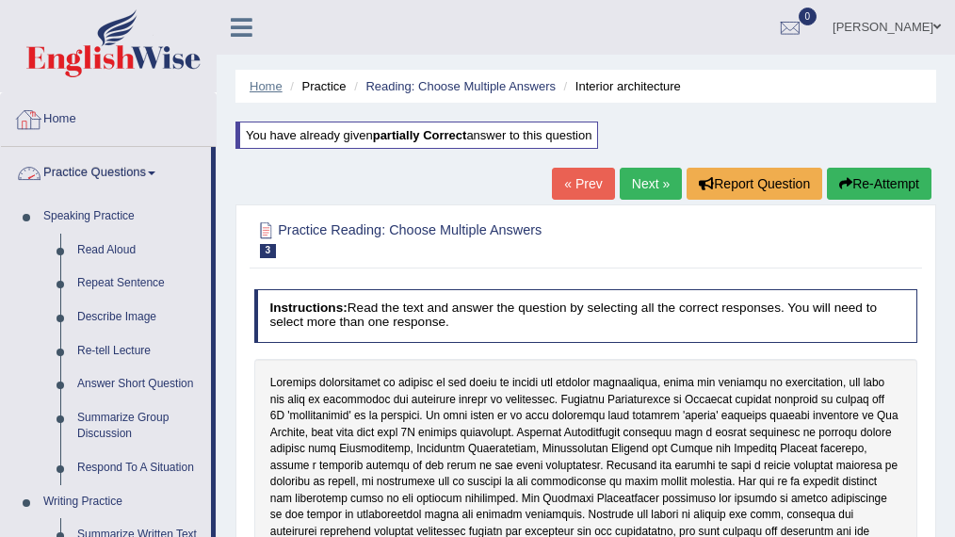
click at [272, 79] on link "Home" at bounding box center [266, 86] width 33 height 14
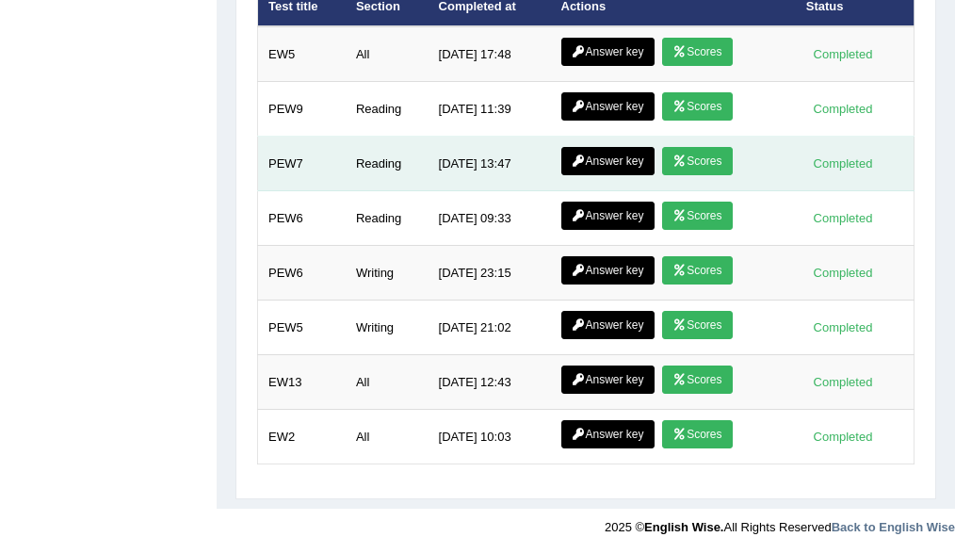
scroll to position [2622, 0]
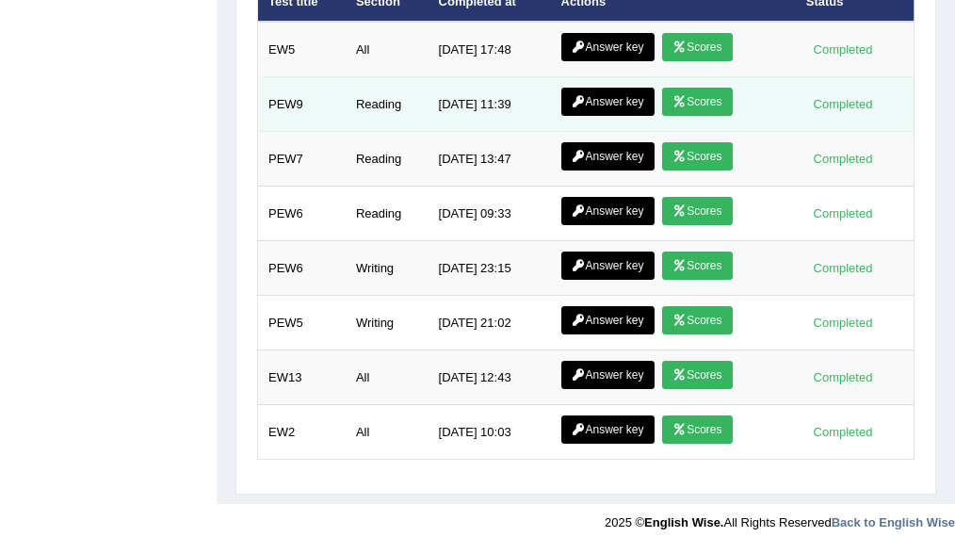
click at [704, 89] on link "Scores" at bounding box center [697, 102] width 70 height 28
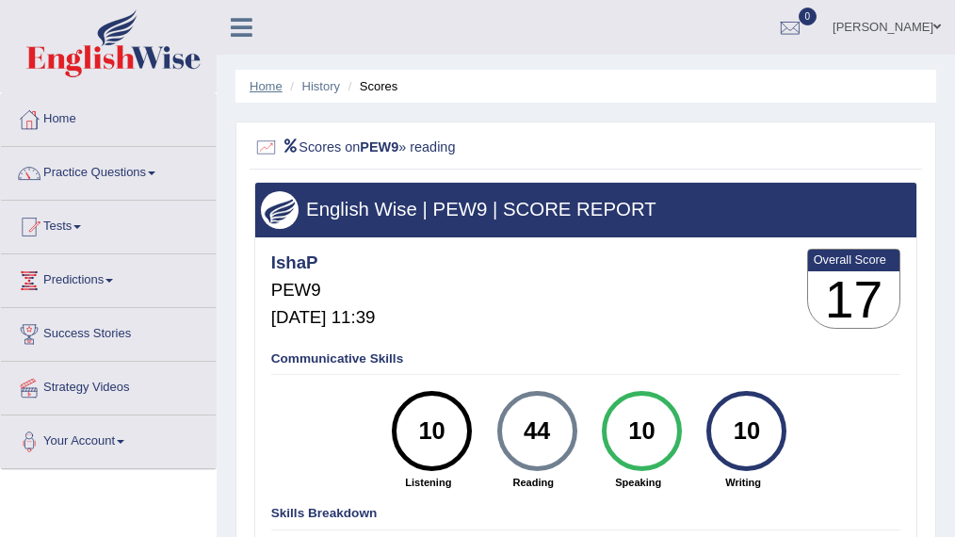
click at [264, 79] on link "Home" at bounding box center [266, 86] width 33 height 14
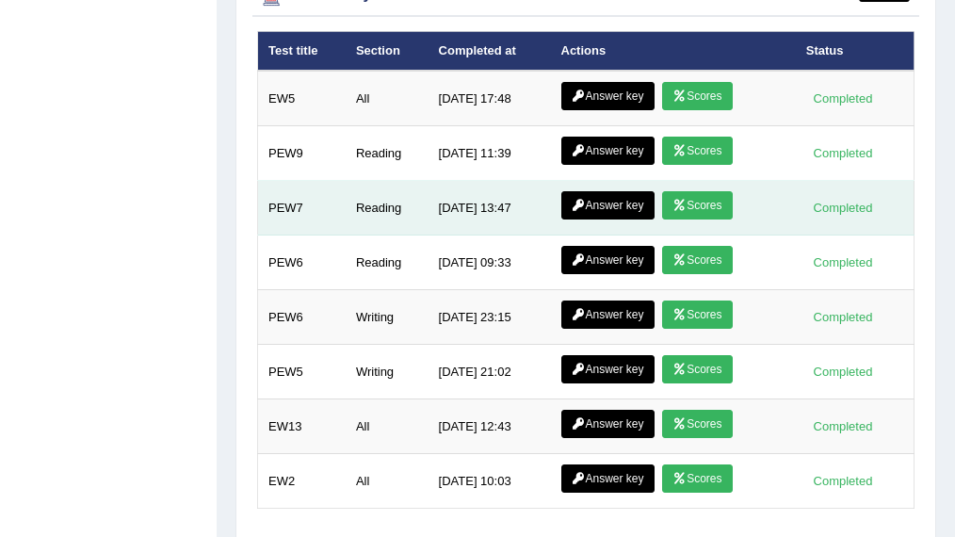
scroll to position [2622, 0]
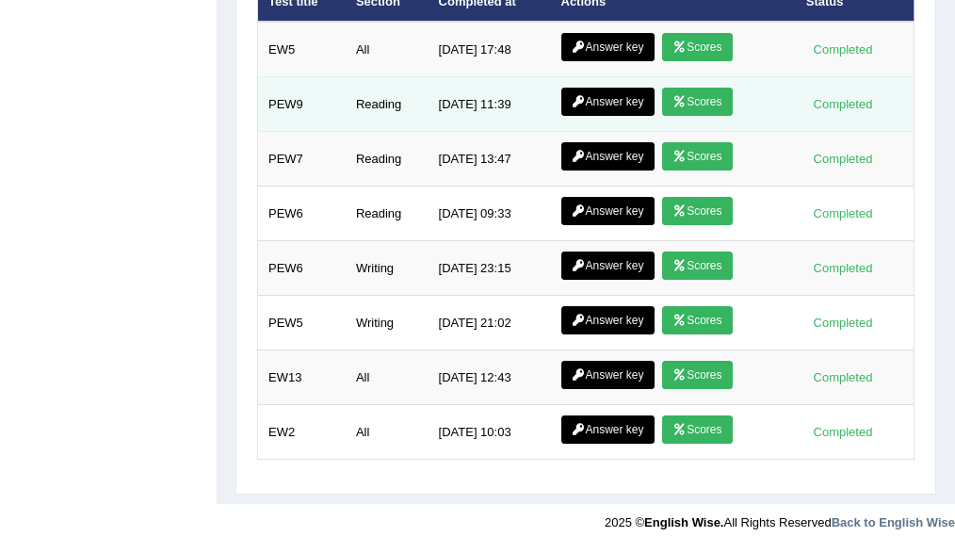
click at [707, 41] on link "Scores" at bounding box center [697, 47] width 70 height 28
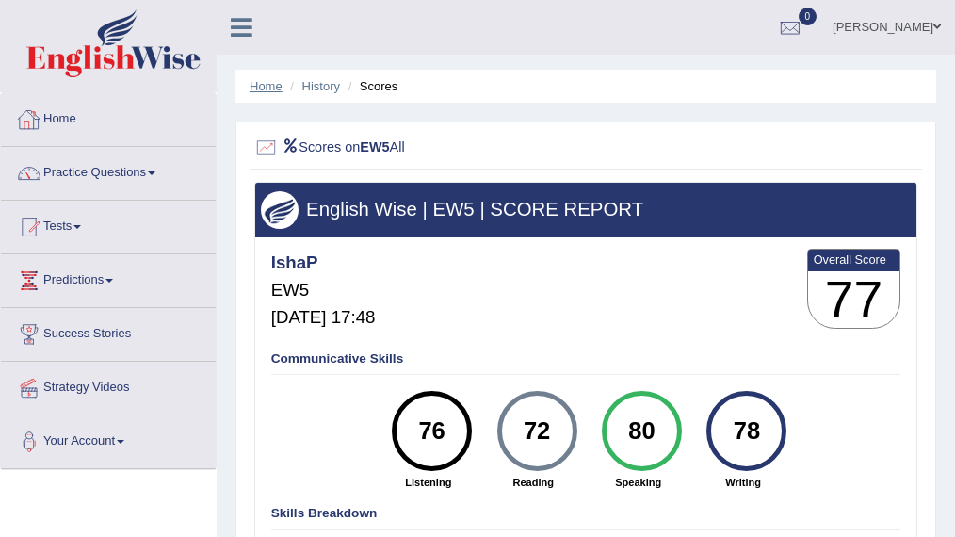
click at [255, 81] on link "Home" at bounding box center [266, 86] width 33 height 14
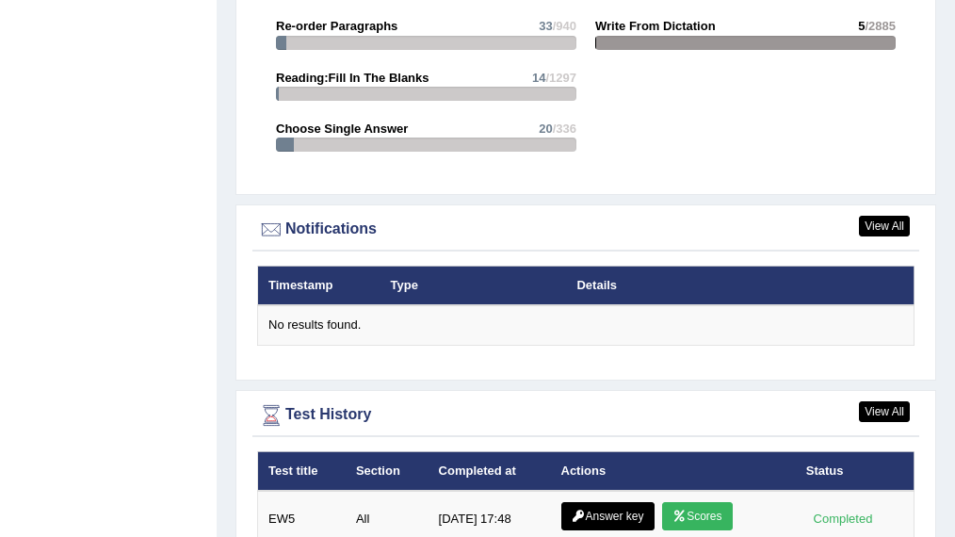
scroll to position [2260, 0]
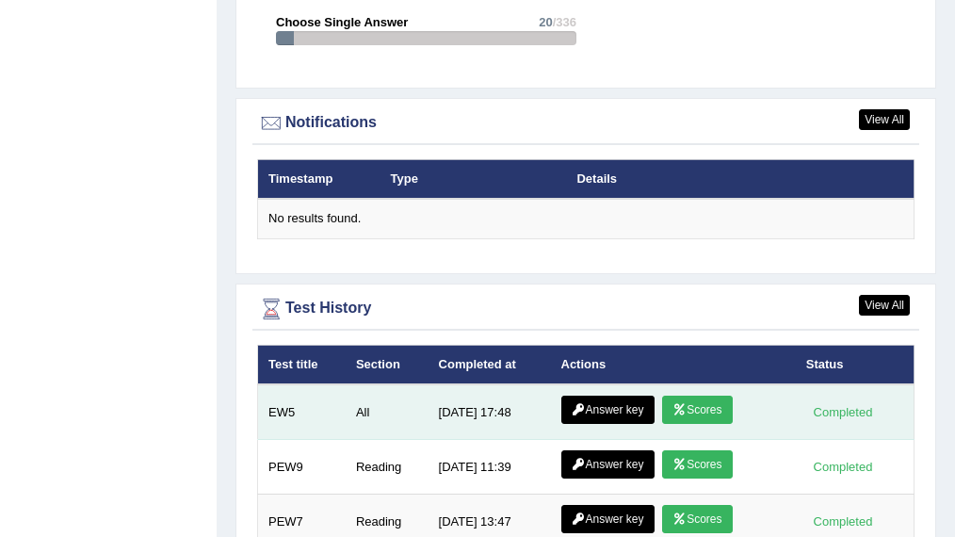
click at [588, 402] on link "Answer key" at bounding box center [607, 409] width 93 height 28
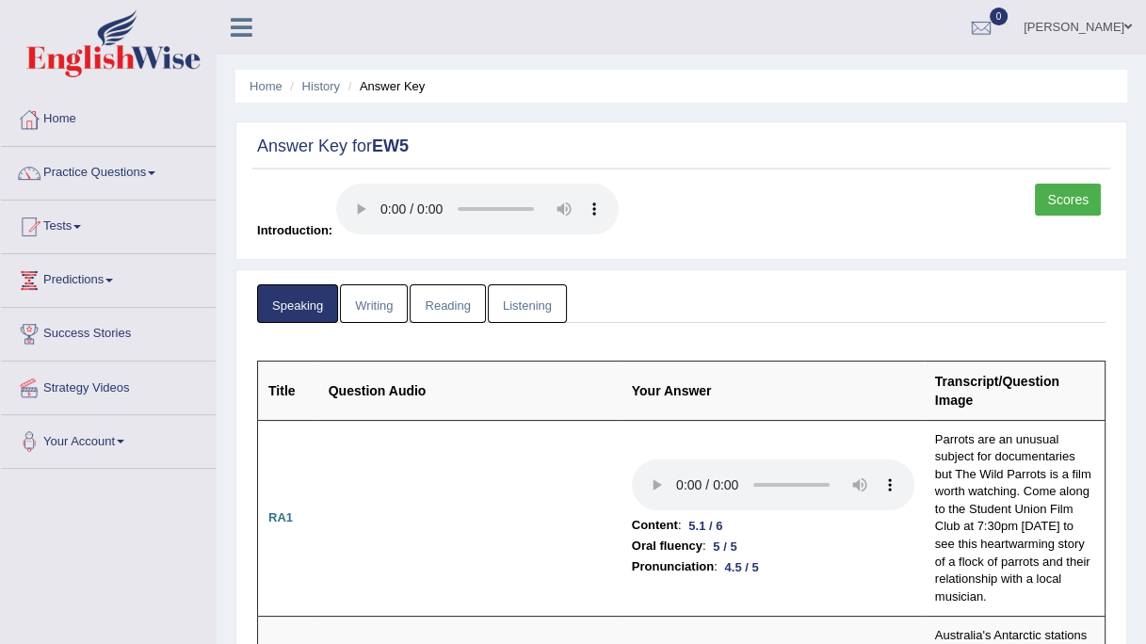
drag, startPoint x: 917, startPoint y: 1, endPoint x: 798, endPoint y: 262, distance: 286.9
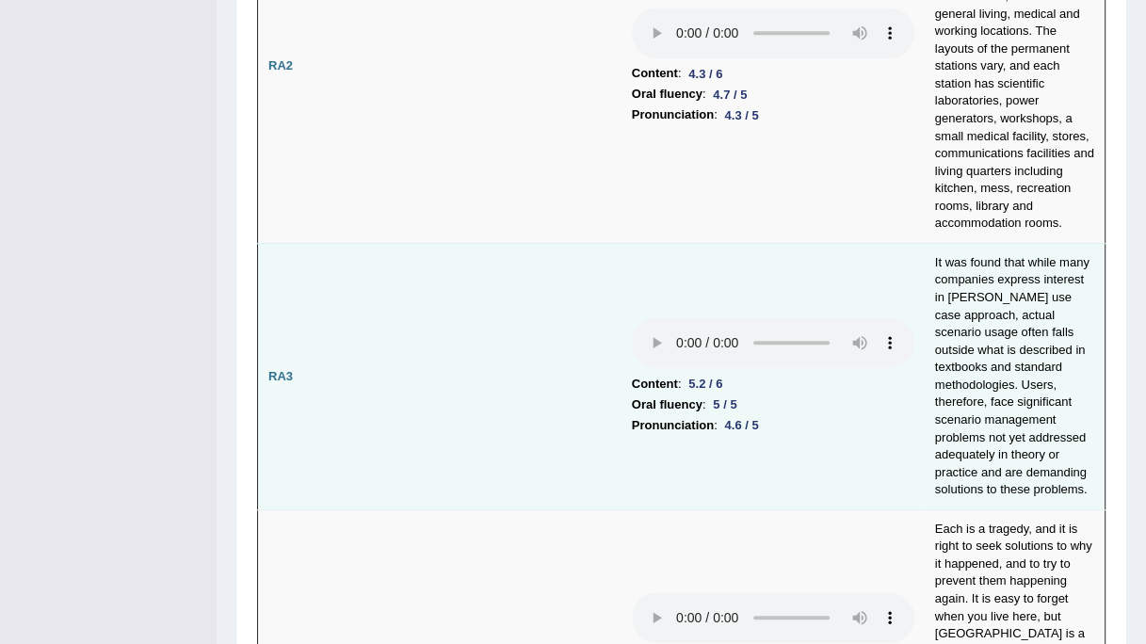
scroll to position [753, 0]
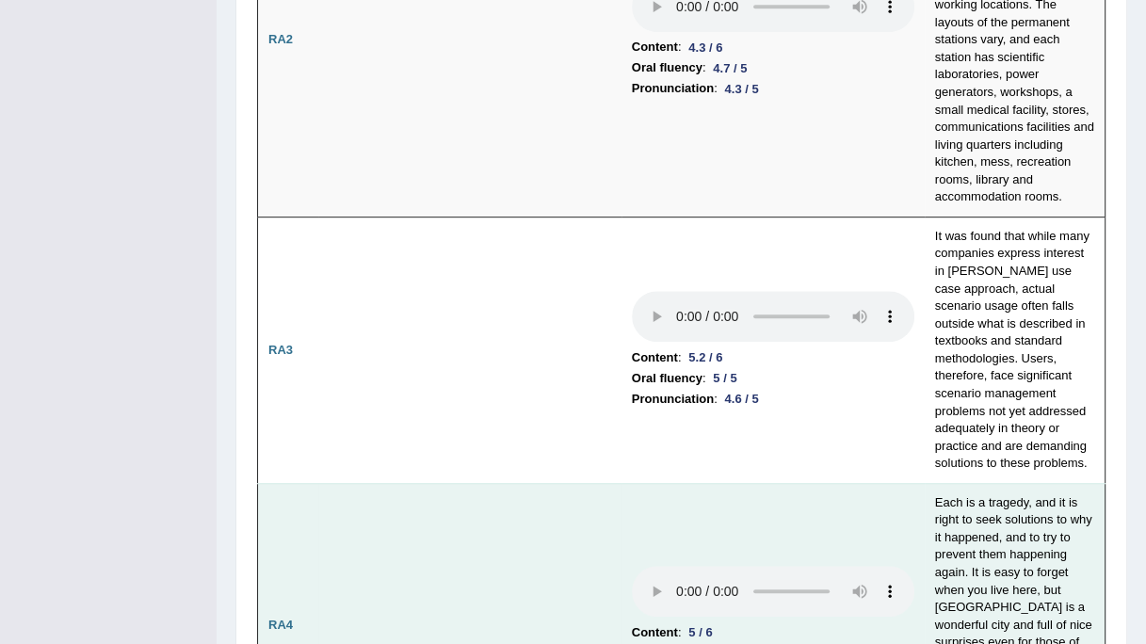
click at [618, 505] on td at bounding box center [469, 624] width 303 height 283
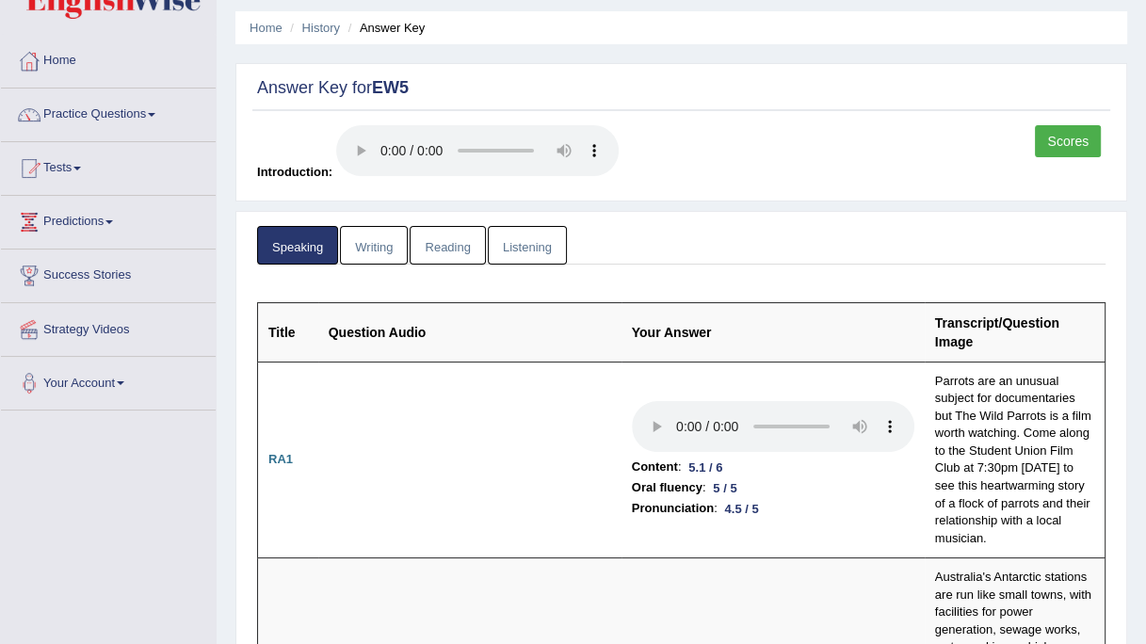
scroll to position [0, 0]
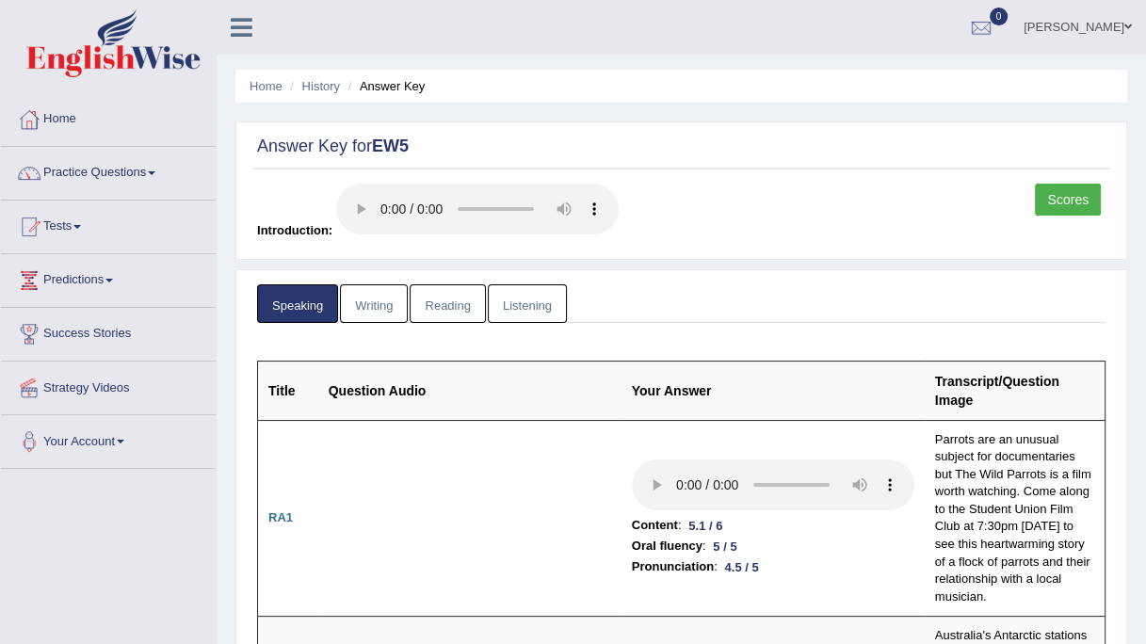
click at [365, 294] on link "Writing" at bounding box center [374, 303] width 68 height 39
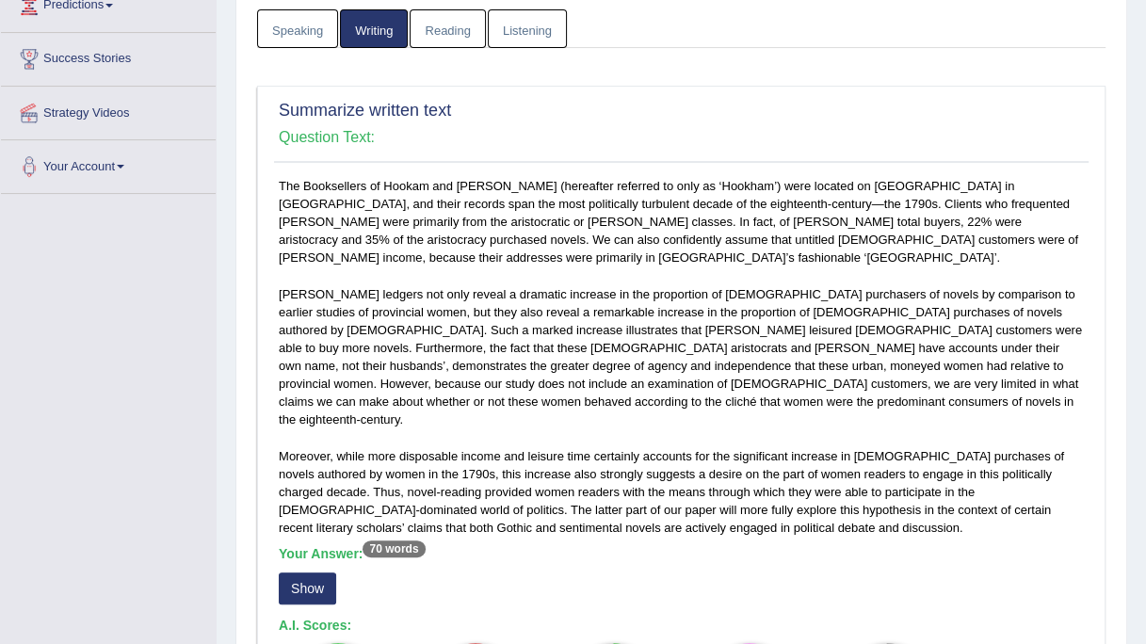
scroll to position [301, 0]
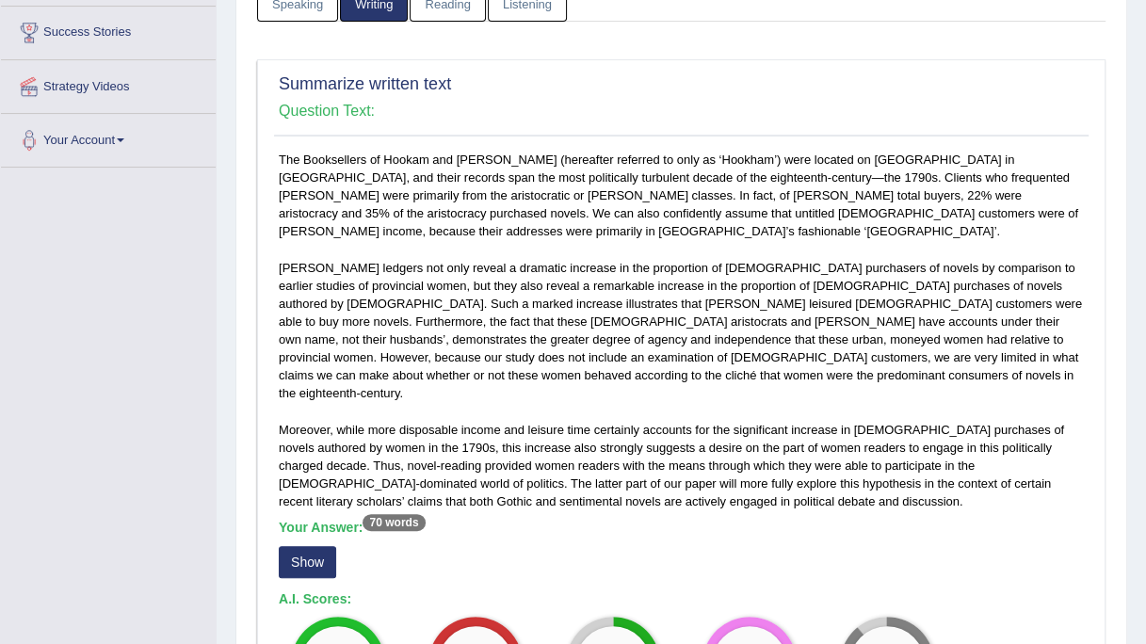
click at [300, 521] on div "Your Answer: 70 words Show" at bounding box center [681, 551] width 805 height 63
click at [293, 525] on div "Your Answer: 70 words Show" at bounding box center [681, 551] width 805 height 63
click at [291, 536] on button "Show" at bounding box center [307, 562] width 57 height 32
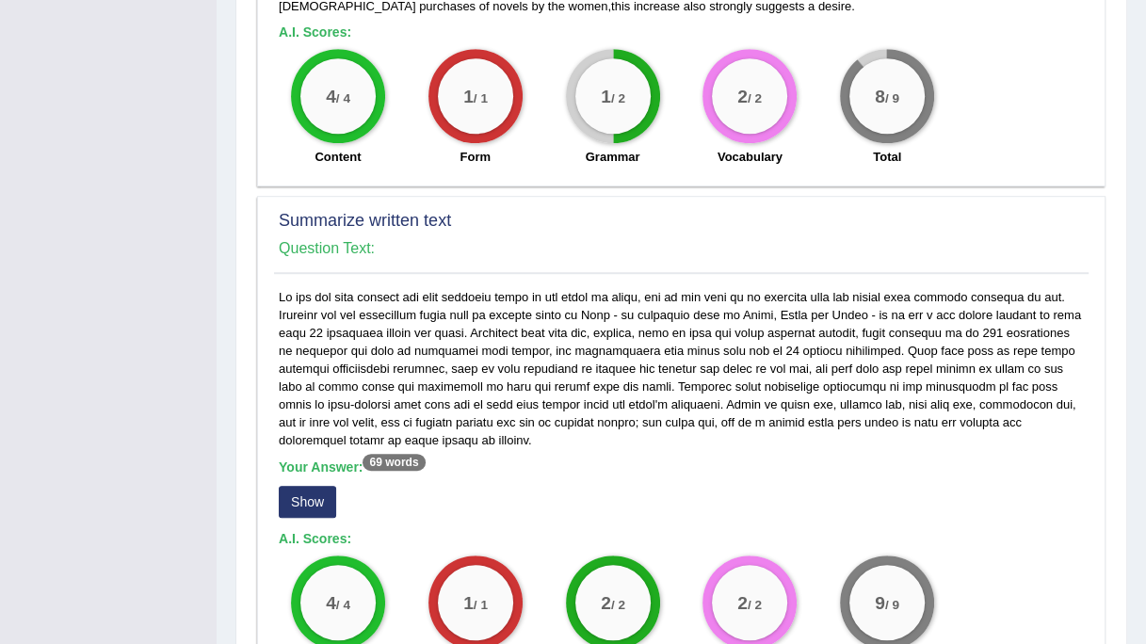
scroll to position [979, 0]
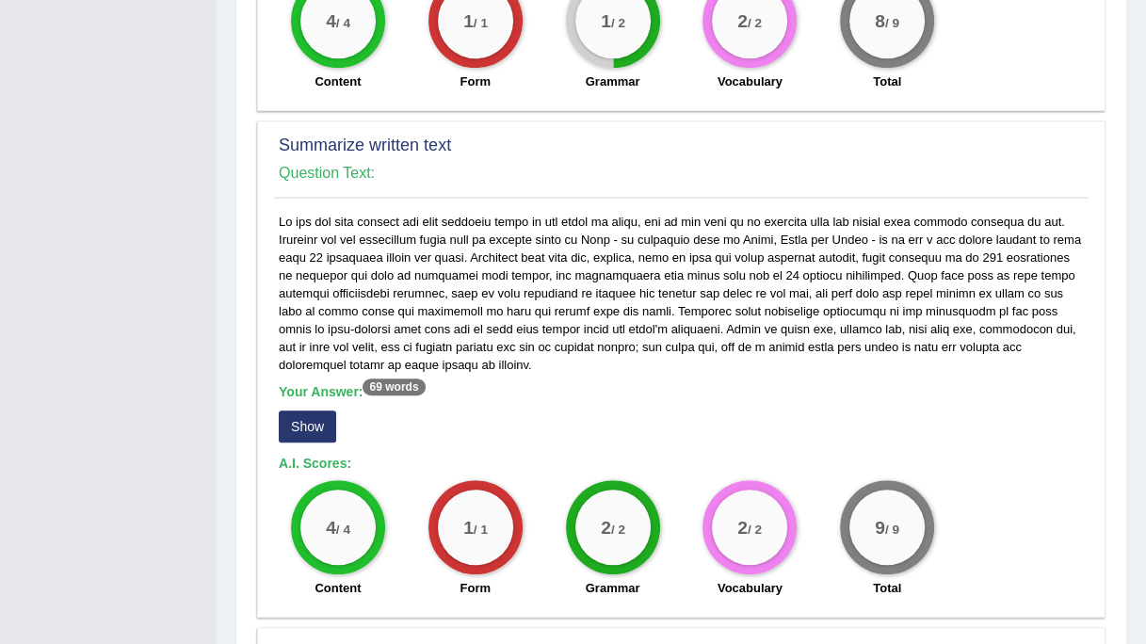
click at [309, 411] on button "Show" at bounding box center [307, 427] width 57 height 32
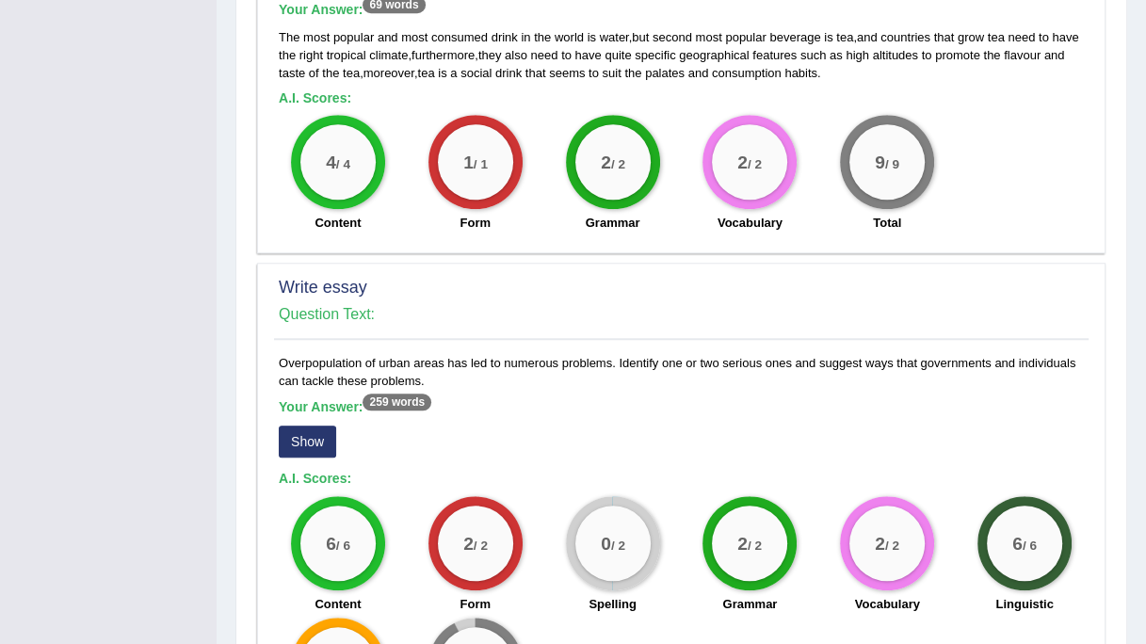
scroll to position [1431, 0]
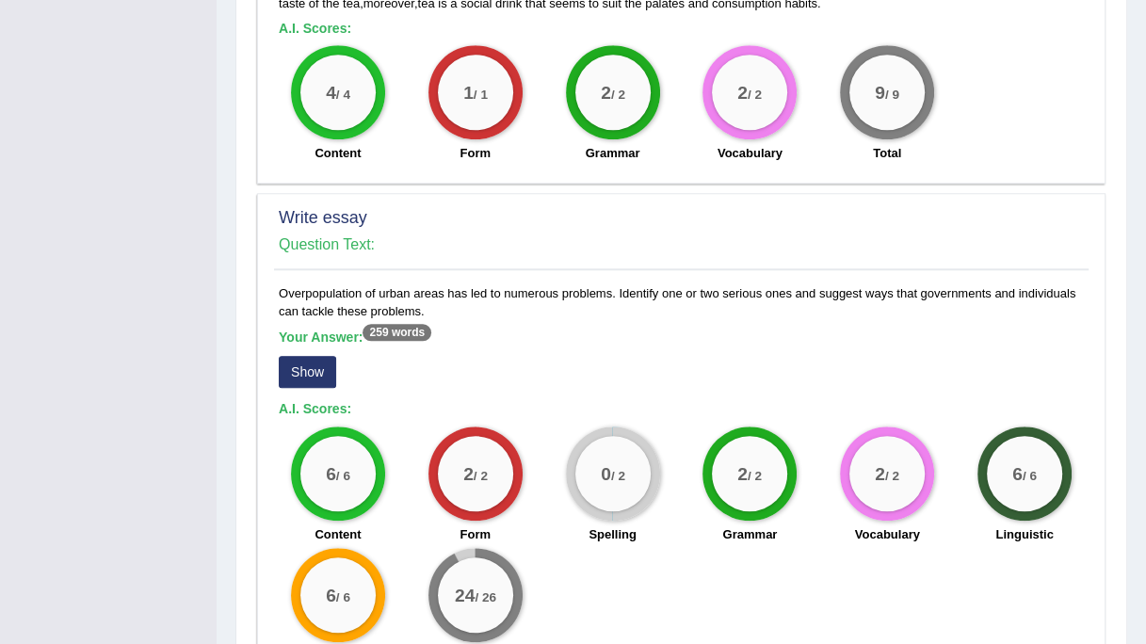
click at [322, 358] on button "Show" at bounding box center [307, 372] width 57 height 32
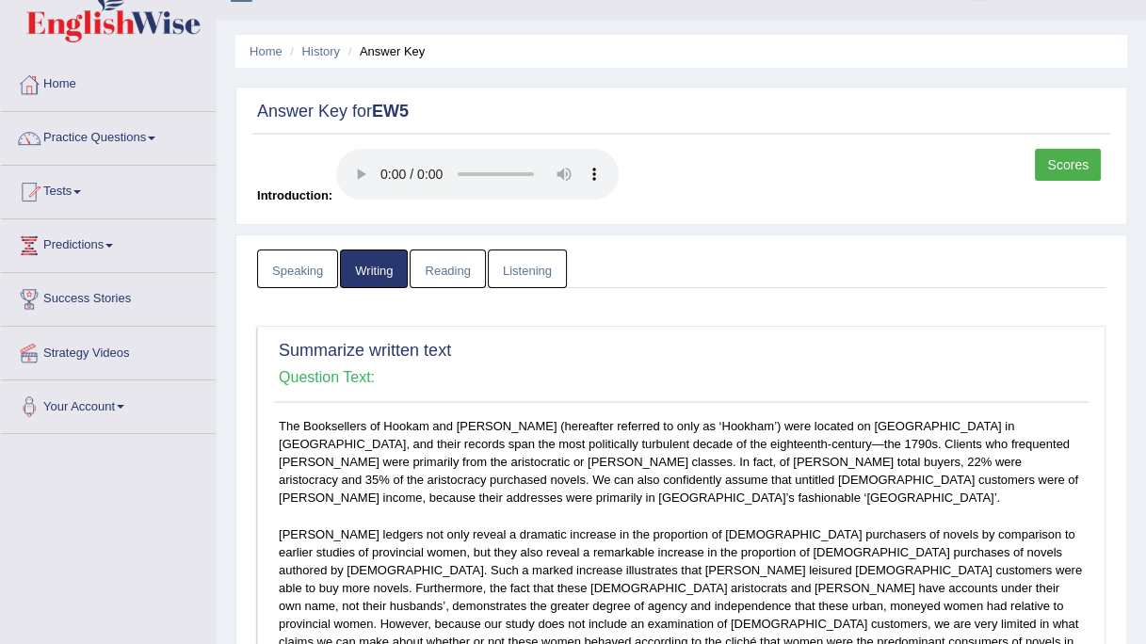
scroll to position [0, 0]
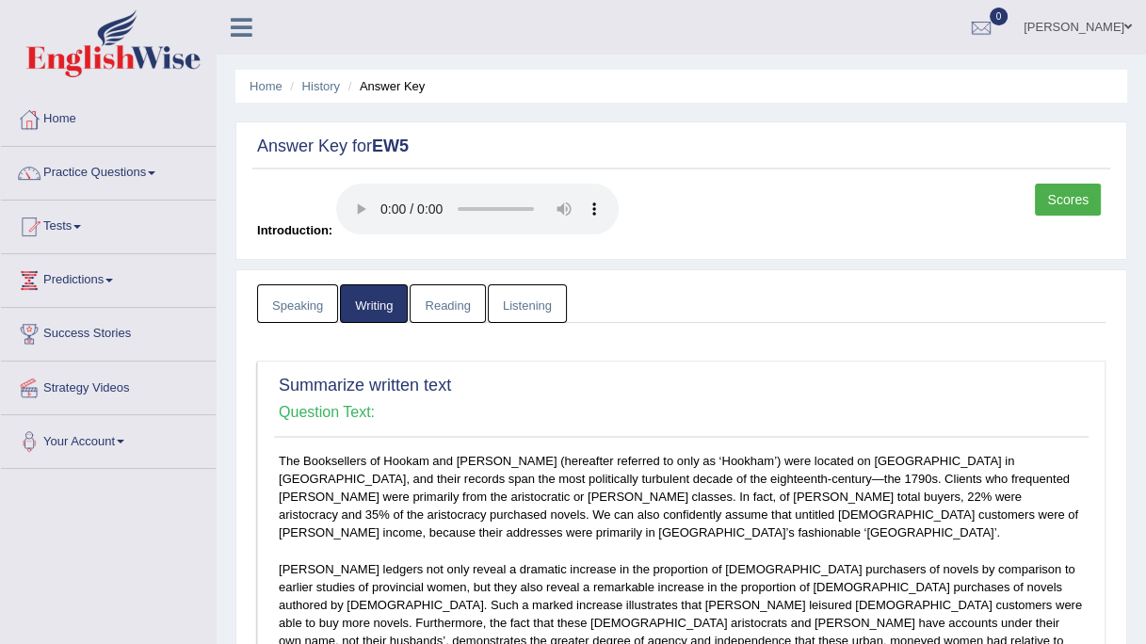
click at [432, 300] on link "Reading" at bounding box center [447, 303] width 75 height 39
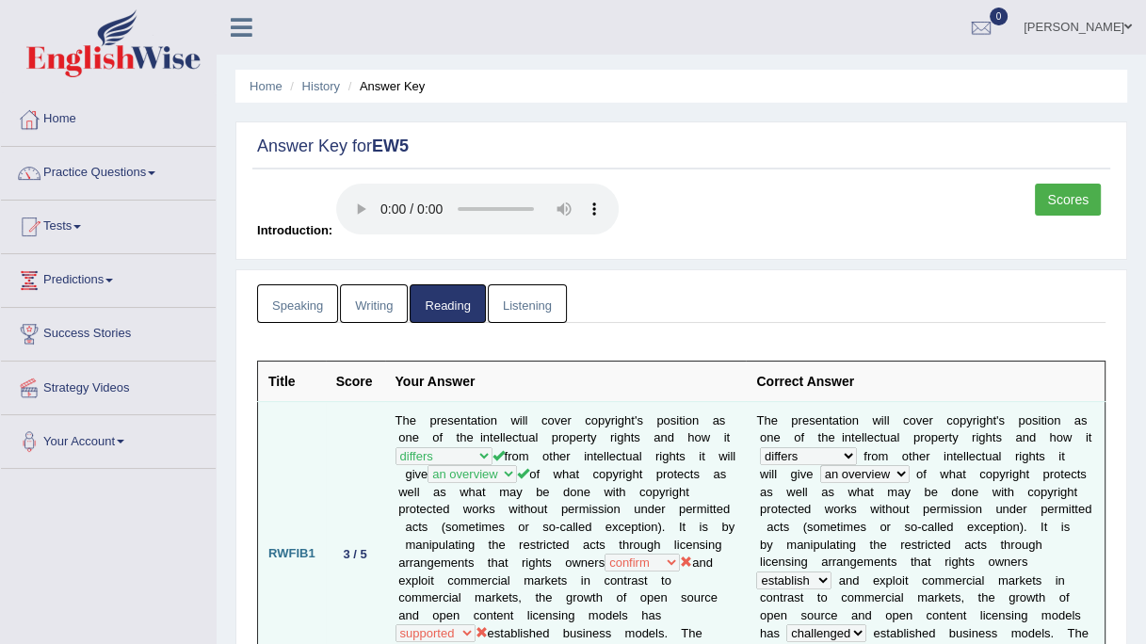
click at [361, 536] on div "3 / 5" at bounding box center [355, 554] width 39 height 20
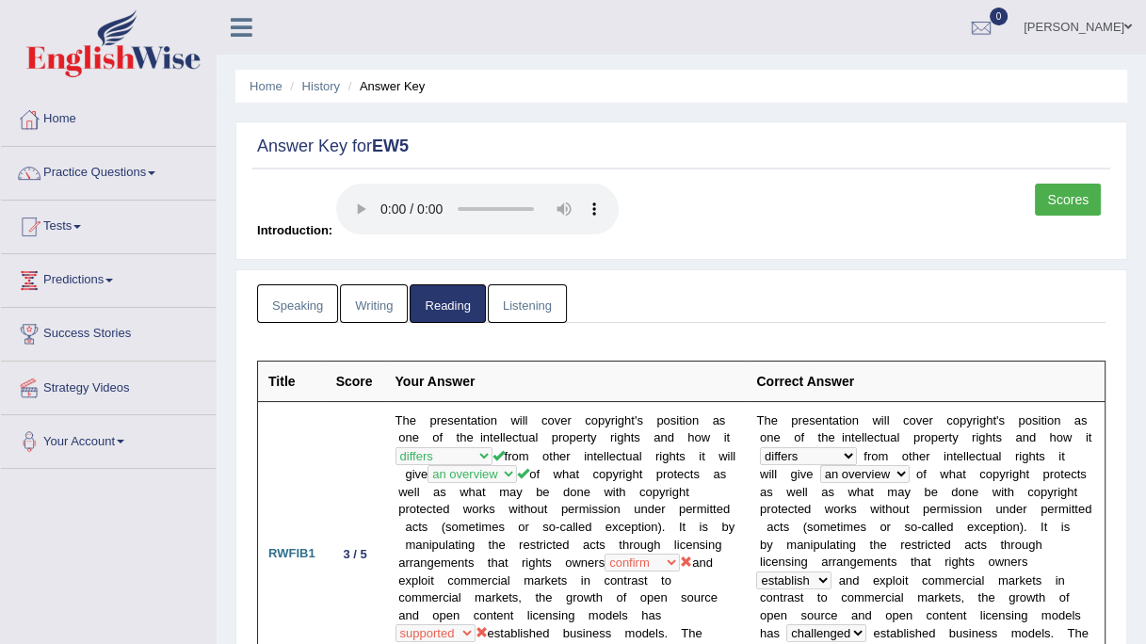
click at [517, 313] on link "Listening" at bounding box center [527, 303] width 79 height 39
click at [521, 300] on link "Listening" at bounding box center [527, 303] width 79 height 39
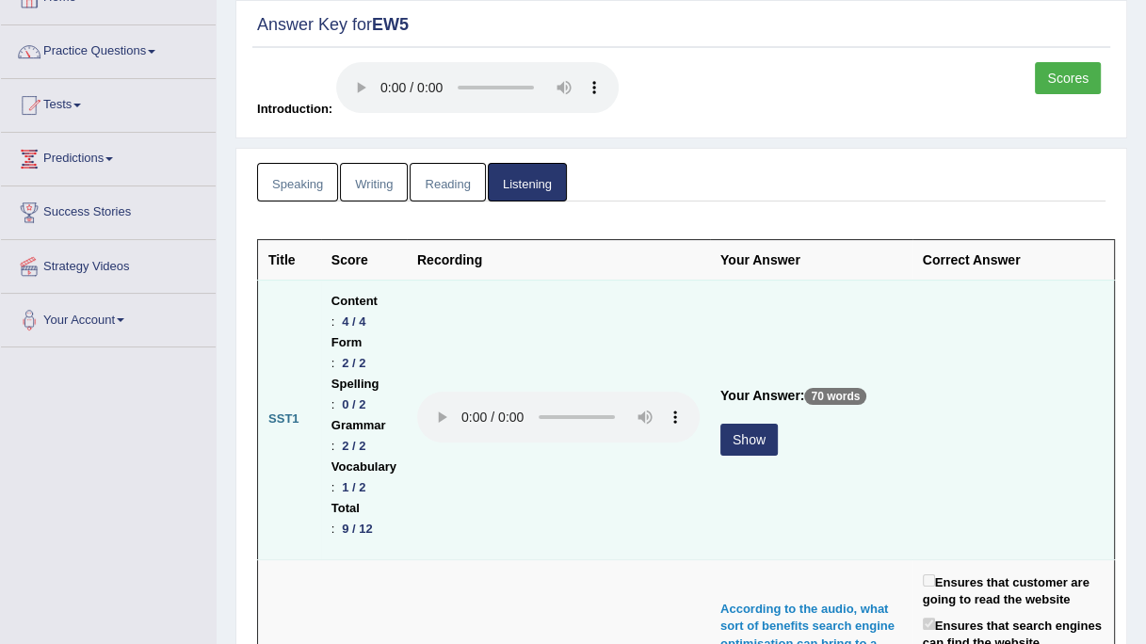
scroll to position [151, 0]
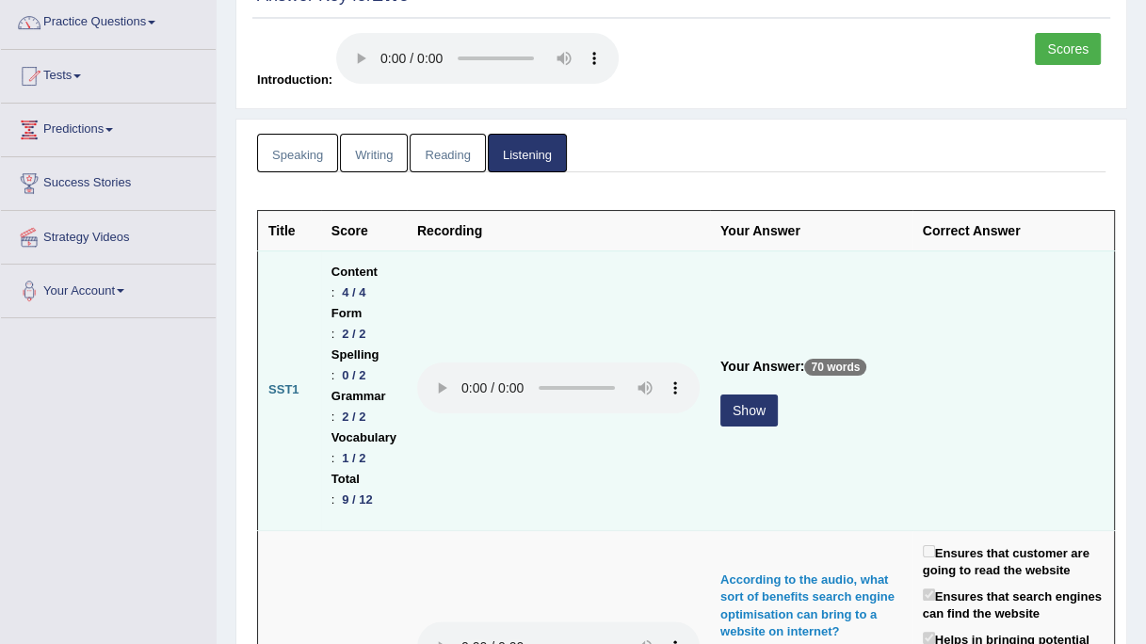
click at [754, 405] on button "Show" at bounding box center [748, 411] width 57 height 32
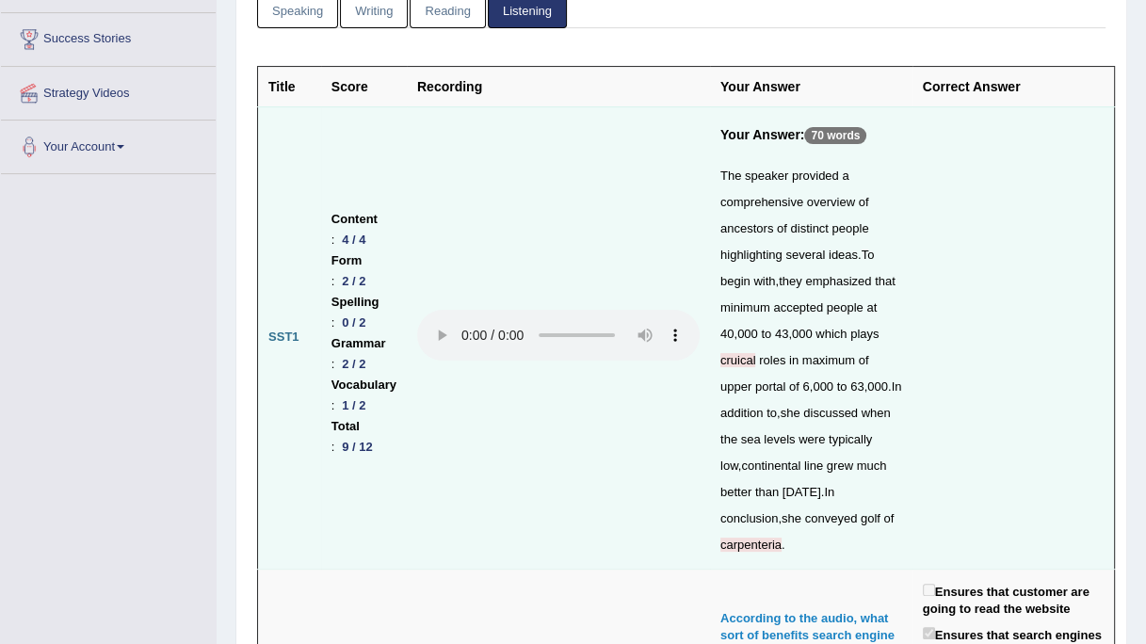
scroll to position [0, 0]
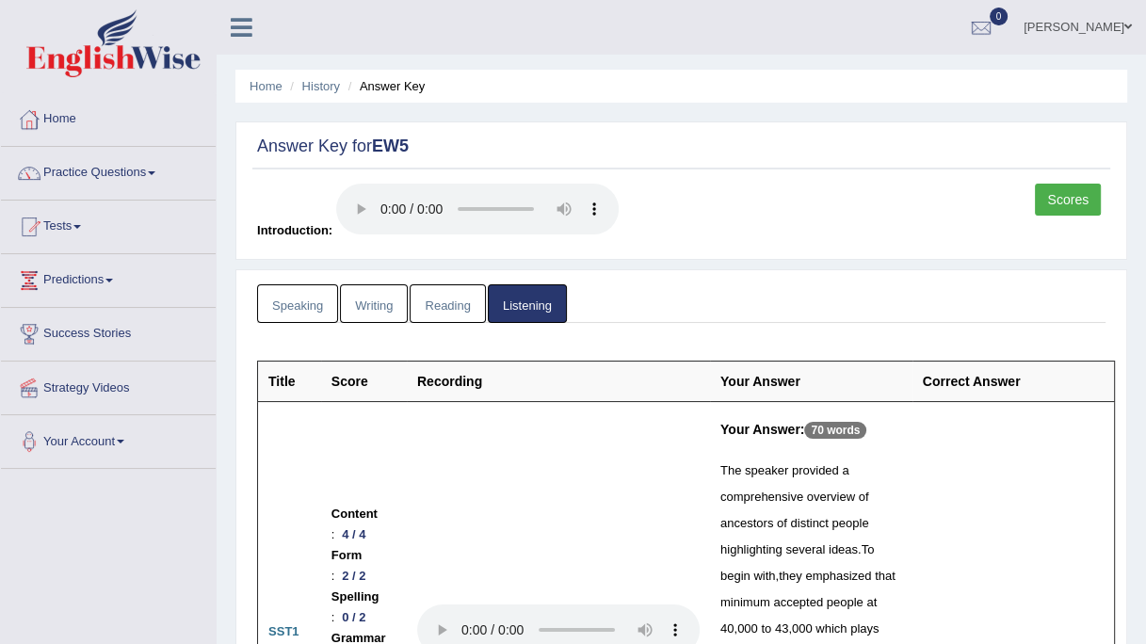
click at [443, 310] on link "Reading" at bounding box center [447, 303] width 75 height 39
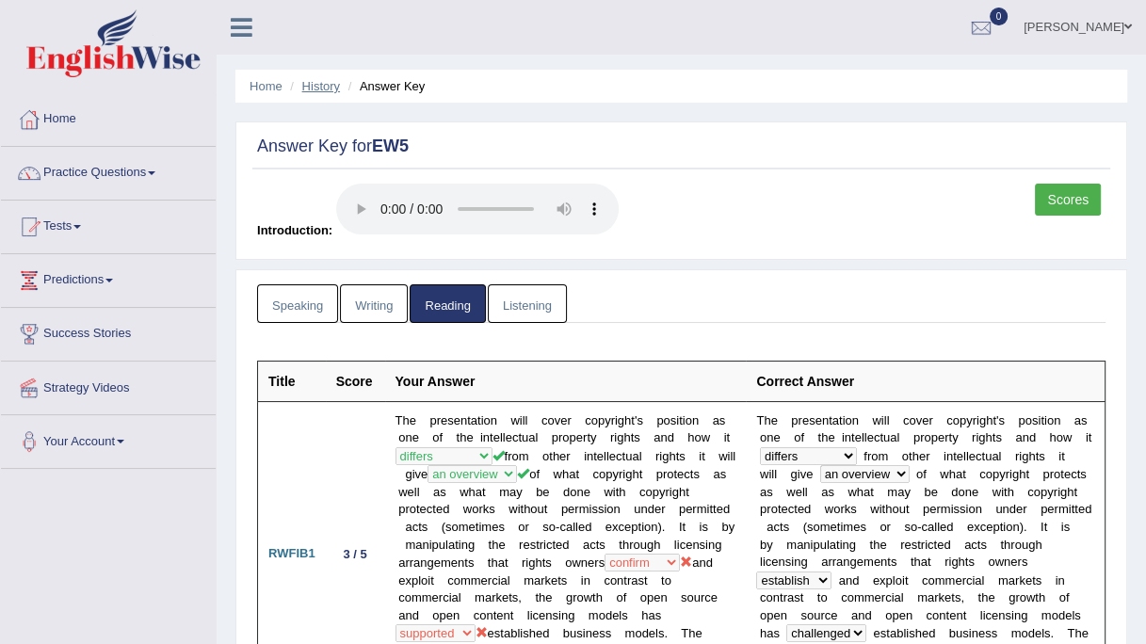
click at [321, 90] on link "History" at bounding box center [321, 86] width 38 height 14
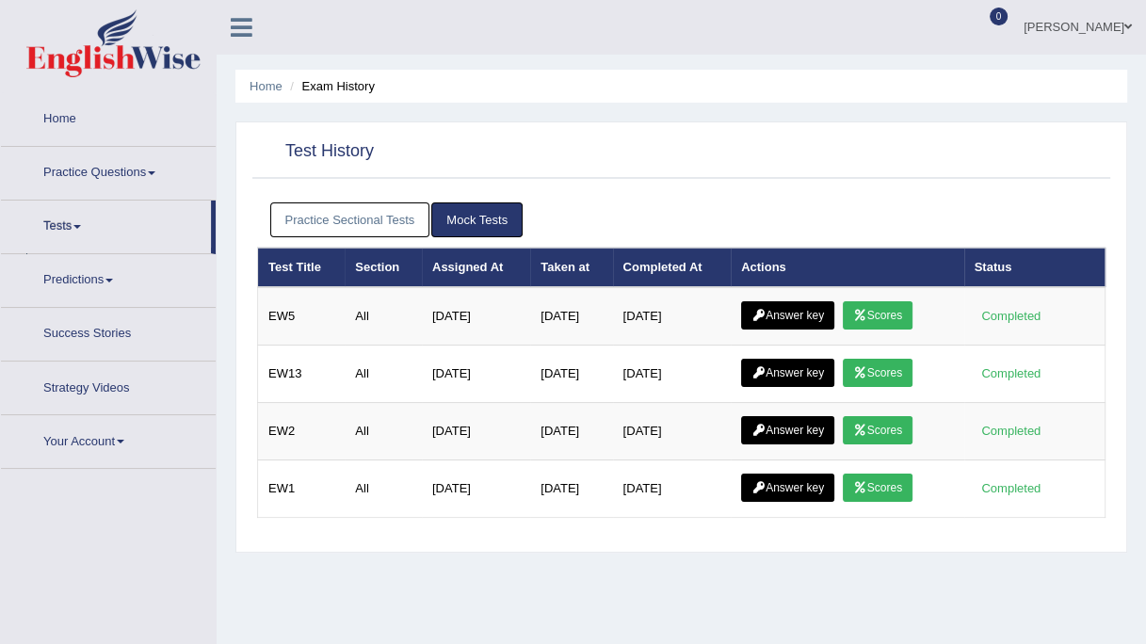
click at [368, 205] on link "Practice Sectional Tests" at bounding box center [350, 219] width 160 height 35
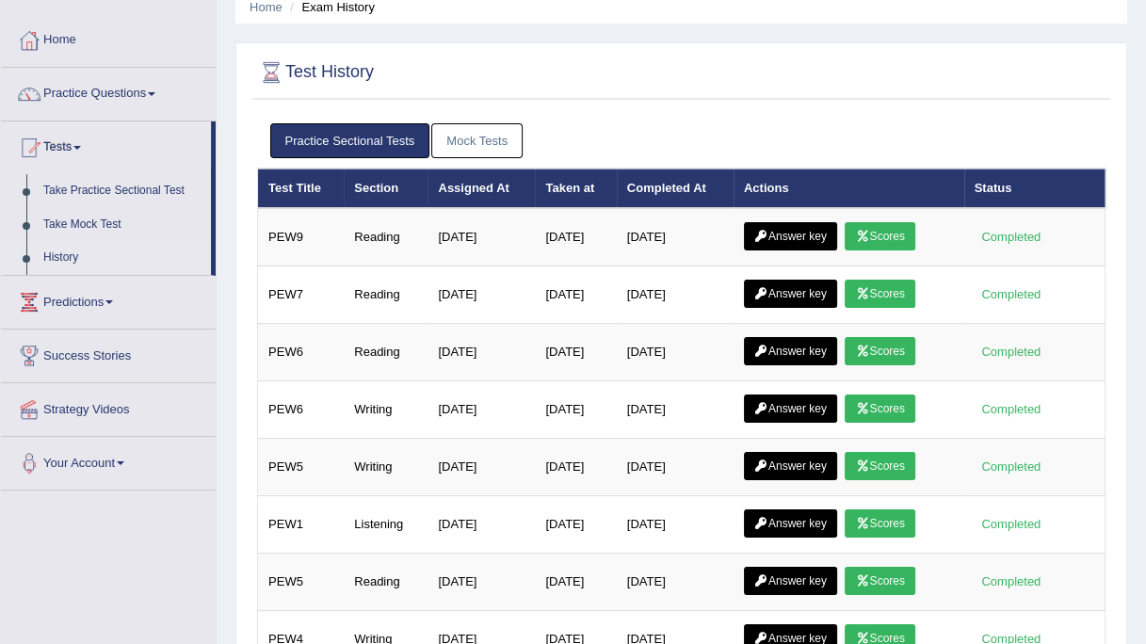
scroll to position [79, 0]
